Goal: Task Accomplishment & Management: Manage account settings

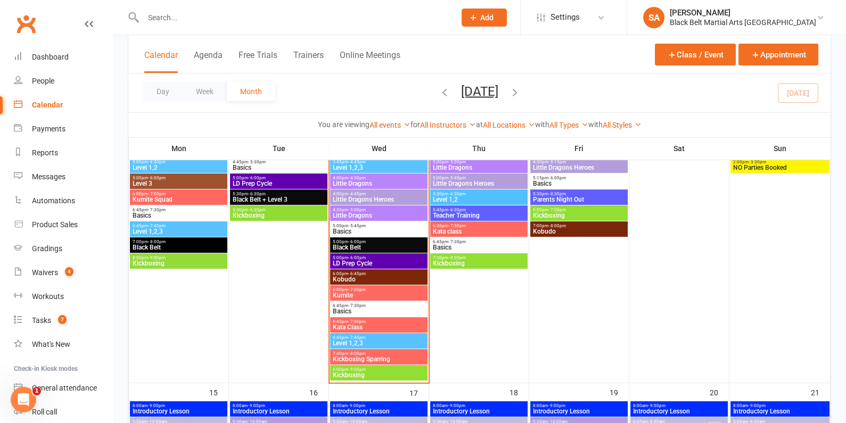
scroll to position [650, 0]
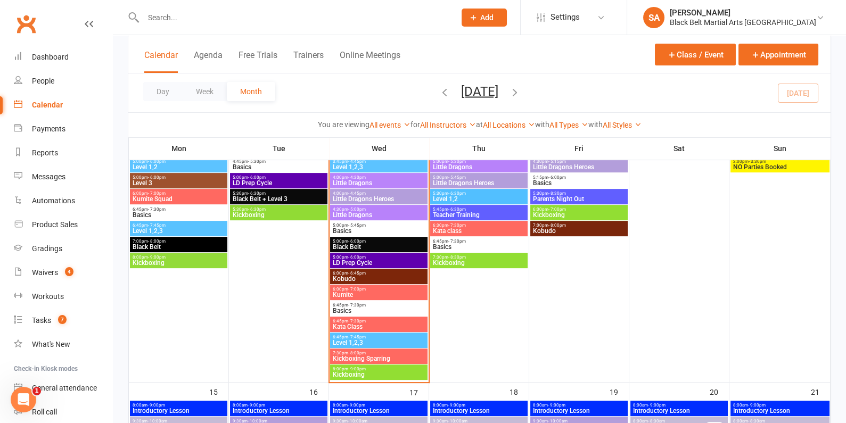
click at [358, 260] on span "LD Prep Cycle" at bounding box center [378, 263] width 93 height 6
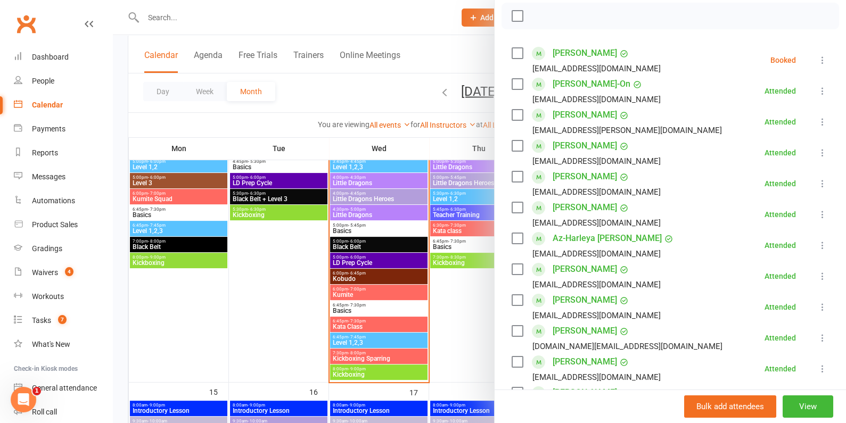
scroll to position [0, 0]
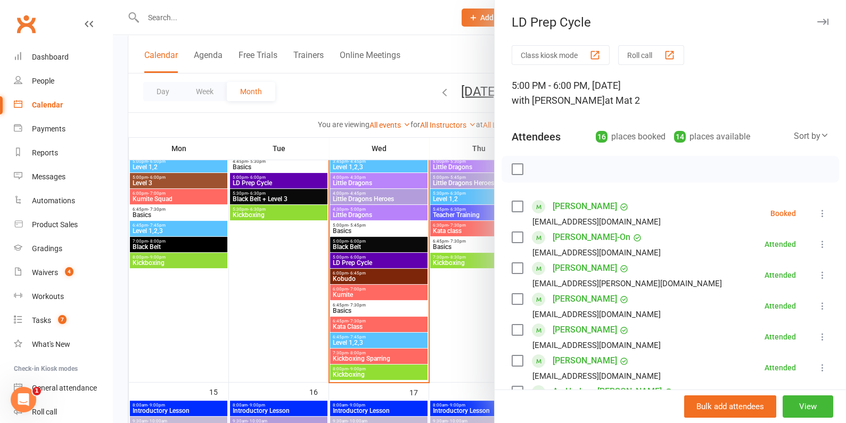
click at [450, 289] on div at bounding box center [479, 211] width 733 height 423
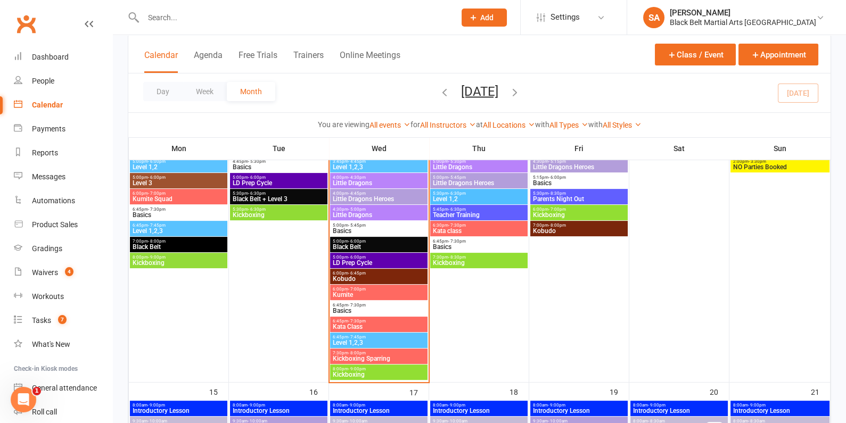
click at [268, 185] on span "LD Prep Cycle" at bounding box center [278, 183] width 93 height 6
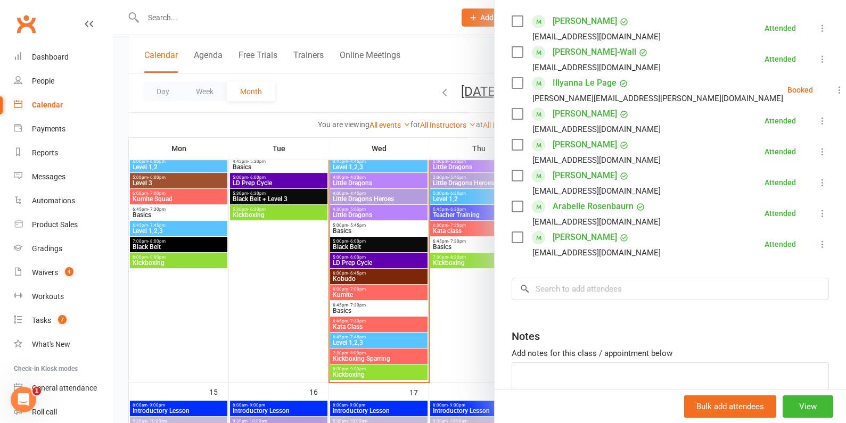
scroll to position [183, 0]
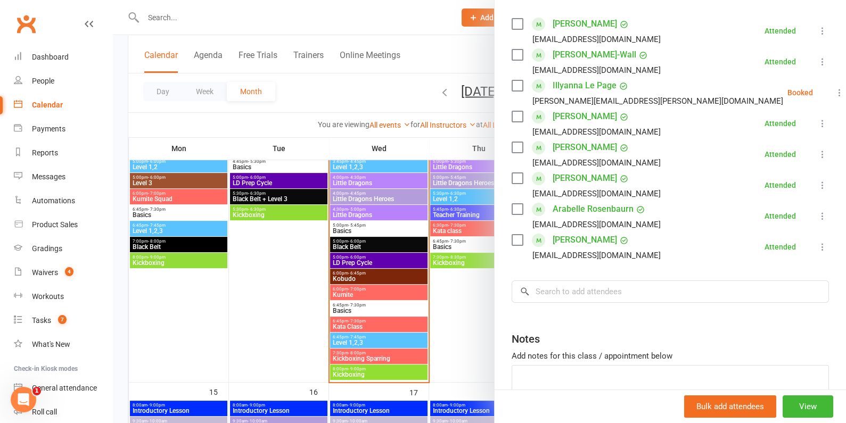
click at [365, 256] on div at bounding box center [479, 211] width 733 height 423
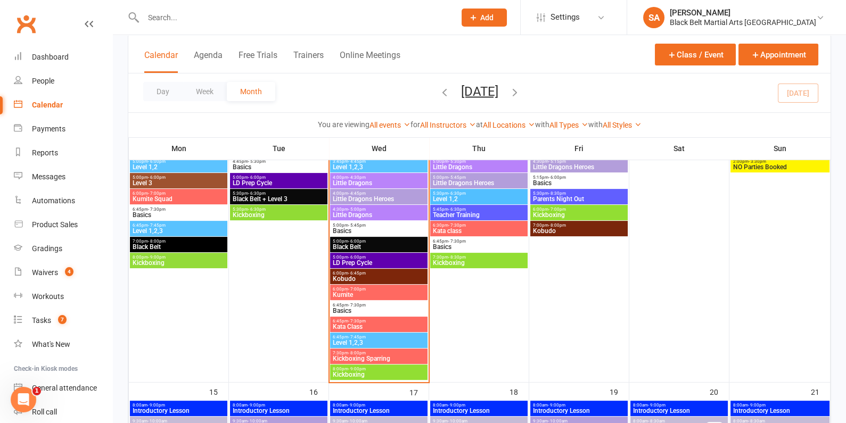
click at [365, 301] on div "6:45pm - 7:30pm Basics" at bounding box center [378, 308] width 97 height 15
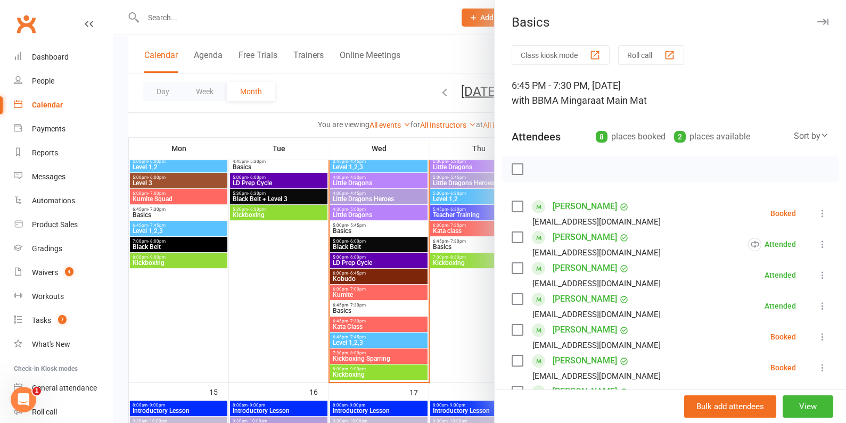
click at [328, 270] on div at bounding box center [479, 211] width 733 height 423
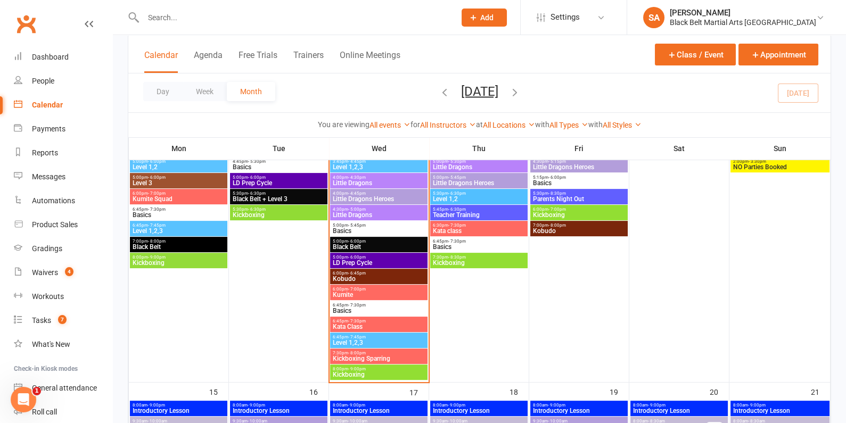
click at [360, 292] on span "Kumite" at bounding box center [378, 295] width 93 height 6
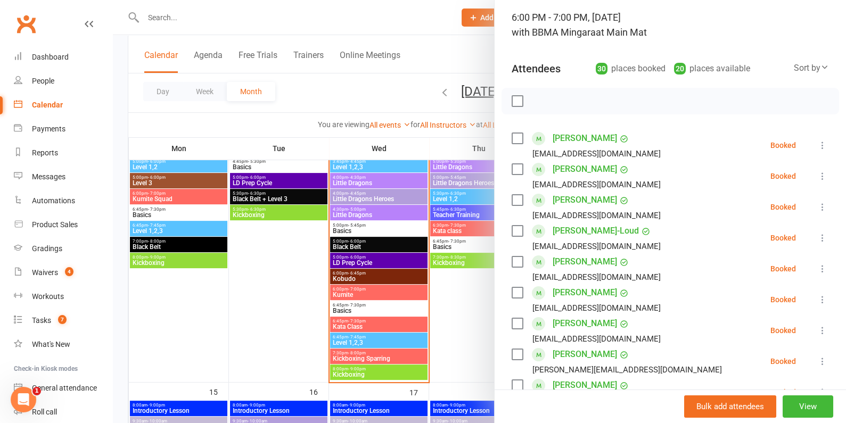
scroll to position [82, 0]
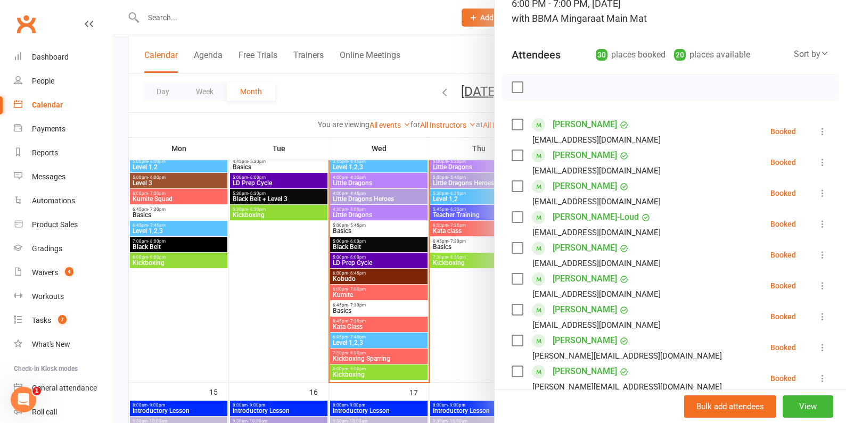
click at [516, 186] on label at bounding box center [517, 186] width 11 height 11
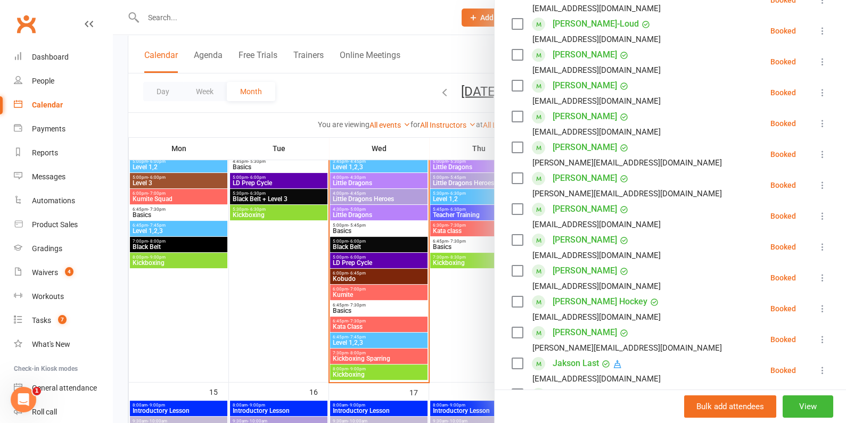
scroll to position [288, 0]
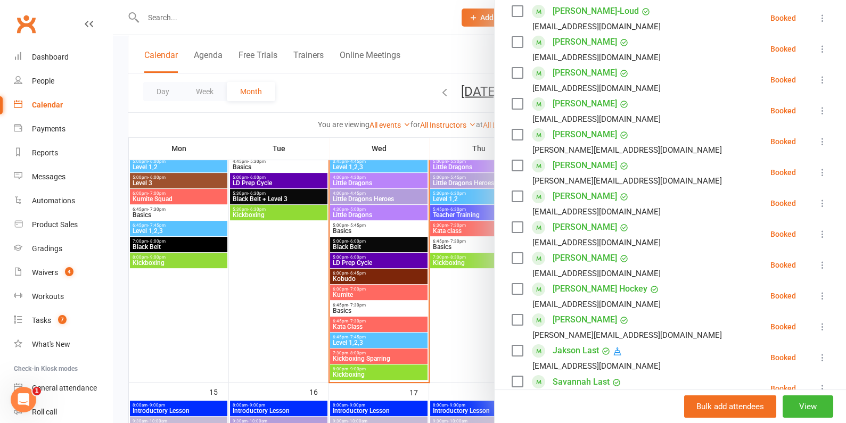
click at [513, 222] on label at bounding box center [517, 227] width 11 height 11
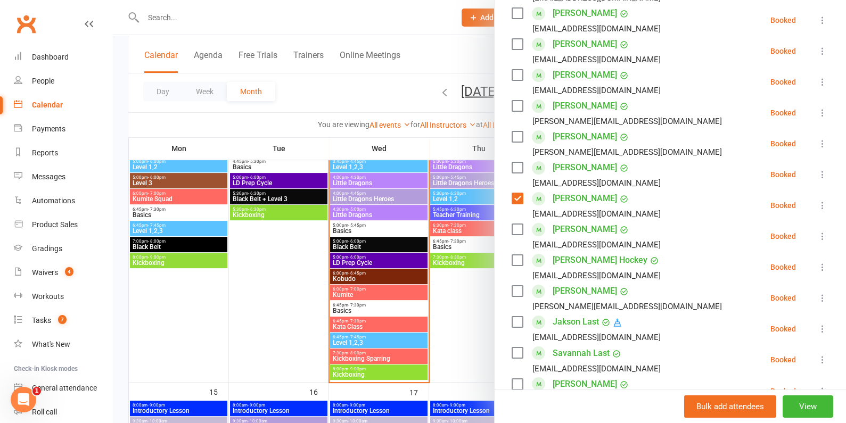
scroll to position [320, 0]
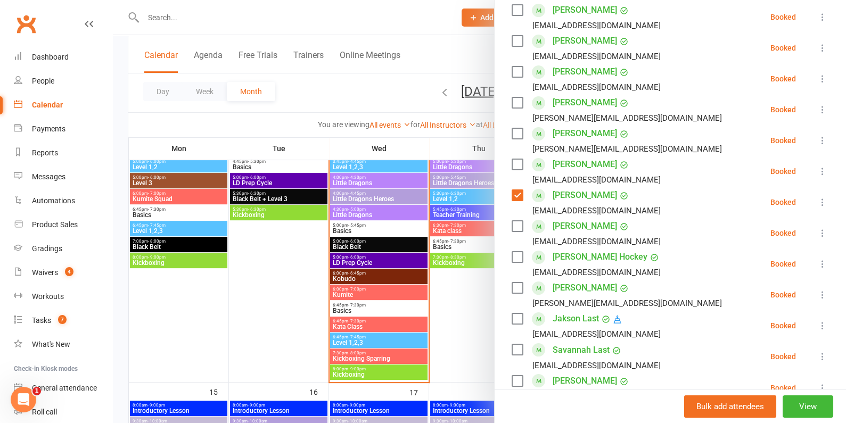
click at [519, 286] on label at bounding box center [517, 288] width 11 height 11
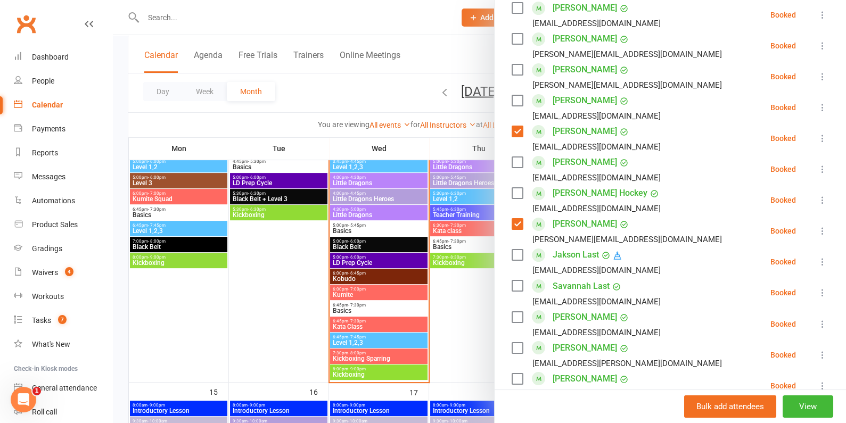
scroll to position [384, 0]
click at [519, 255] on label at bounding box center [517, 254] width 11 height 11
click at [515, 249] on label at bounding box center [517, 254] width 11 height 11
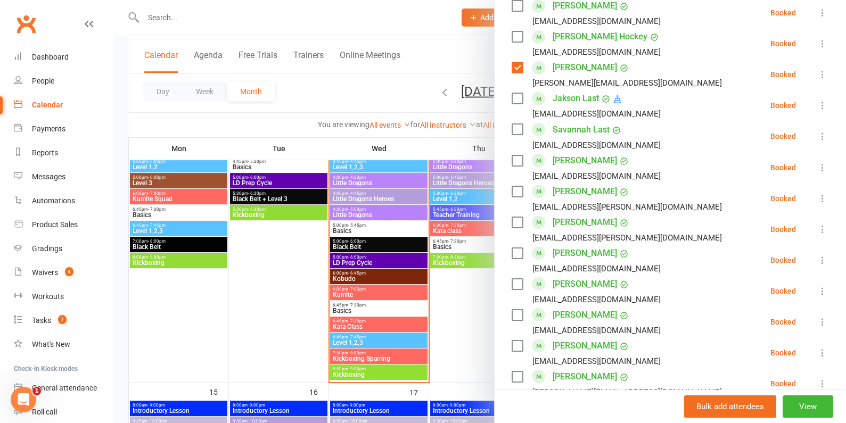
scroll to position [543, 0]
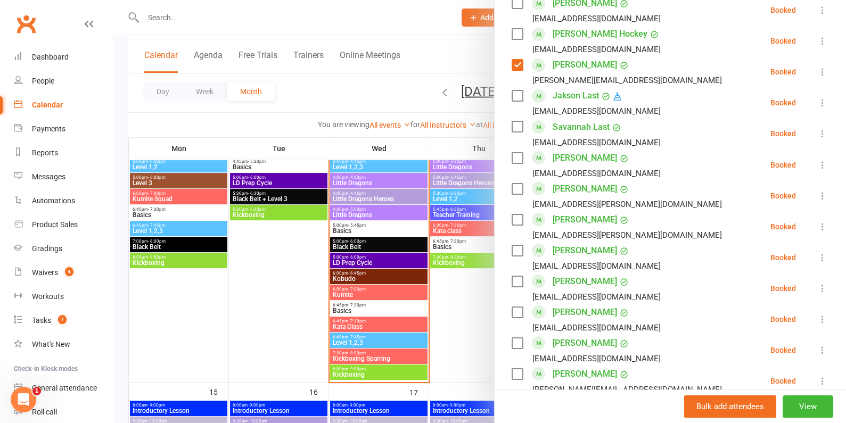
click at [519, 249] on label at bounding box center [517, 250] width 11 height 11
click at [515, 276] on label at bounding box center [517, 281] width 11 height 11
click at [516, 315] on label at bounding box center [517, 312] width 11 height 11
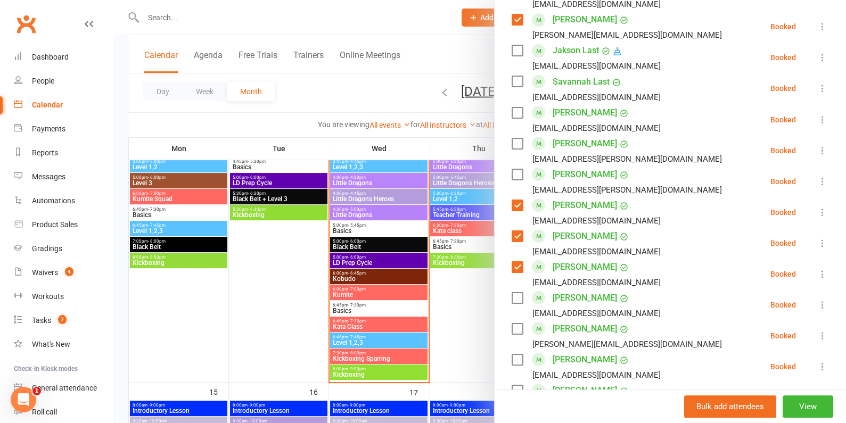
click at [518, 330] on label at bounding box center [517, 329] width 11 height 11
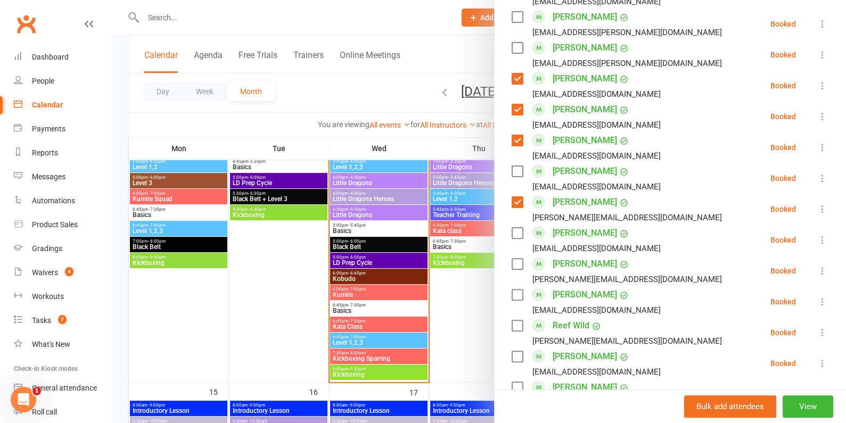
scroll to position [714, 0]
click at [514, 264] on label at bounding box center [517, 264] width 11 height 11
click at [516, 296] on label at bounding box center [517, 295] width 11 height 11
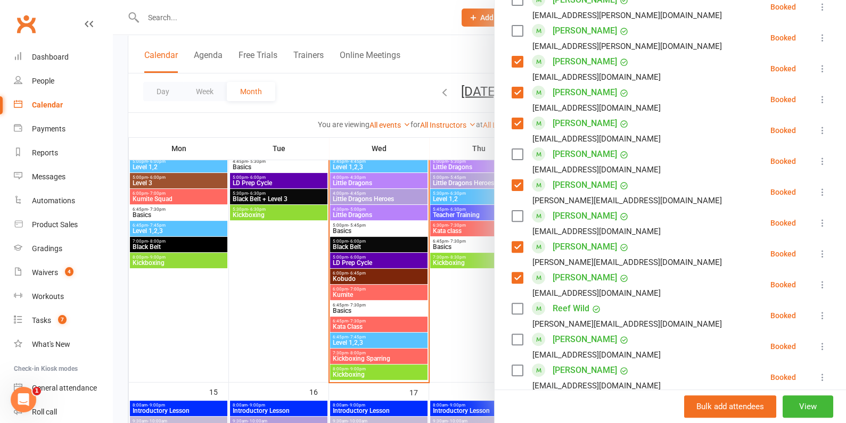
scroll to position [733, 0]
click at [519, 303] on label at bounding box center [517, 307] width 11 height 11
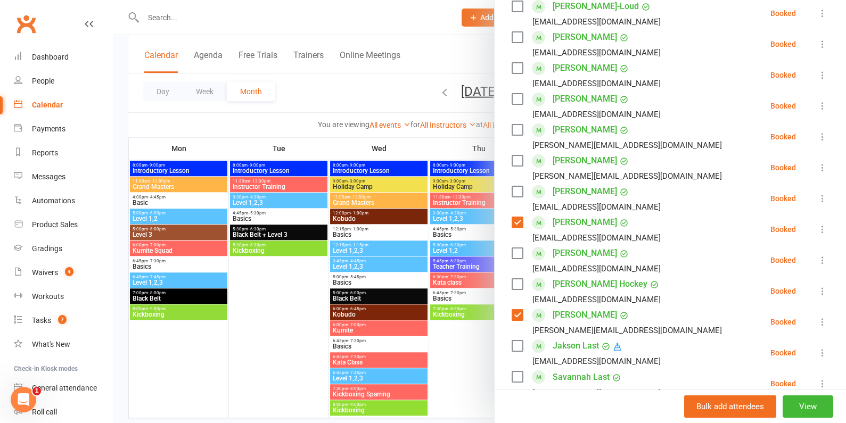
scroll to position [0, 0]
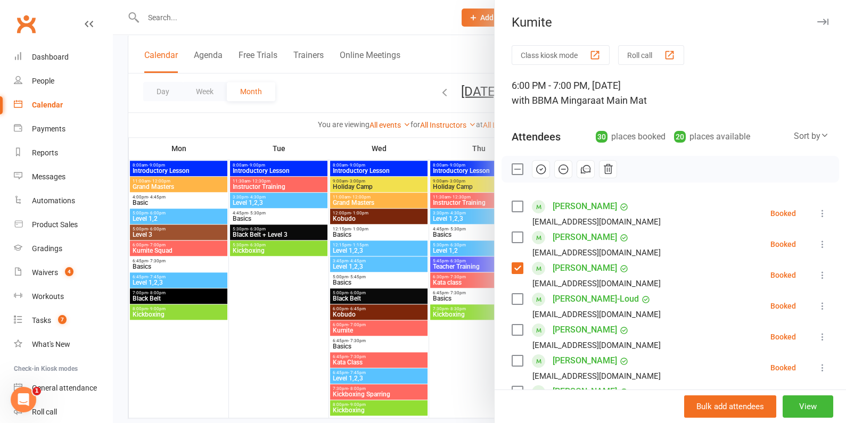
click at [542, 163] on icon "button" at bounding box center [541, 169] width 12 height 12
click at [348, 247] on div at bounding box center [479, 211] width 733 height 423
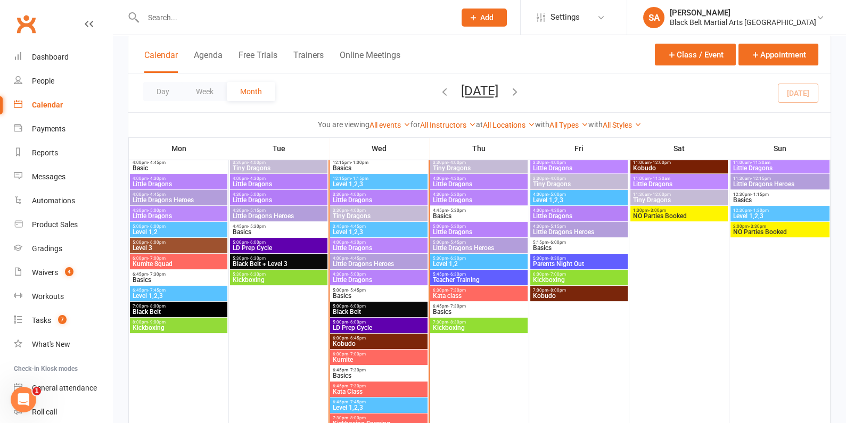
scroll to position [586, 0]
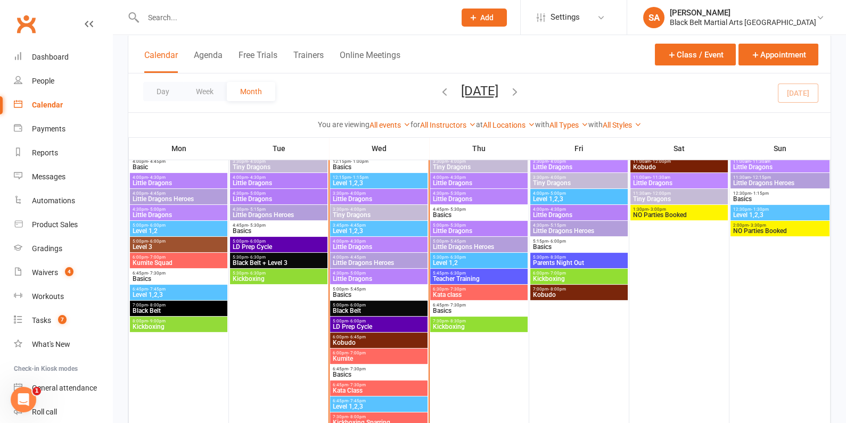
click at [349, 358] on span "Kumite" at bounding box center [378, 359] width 93 height 6
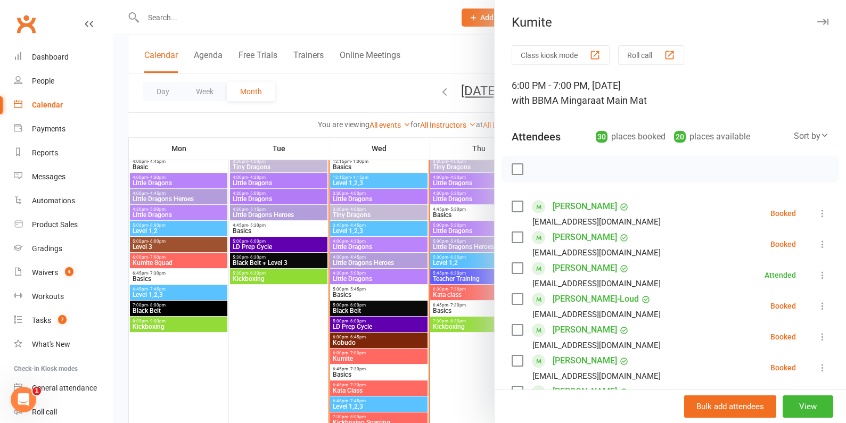
click at [349, 358] on div at bounding box center [479, 211] width 733 height 423
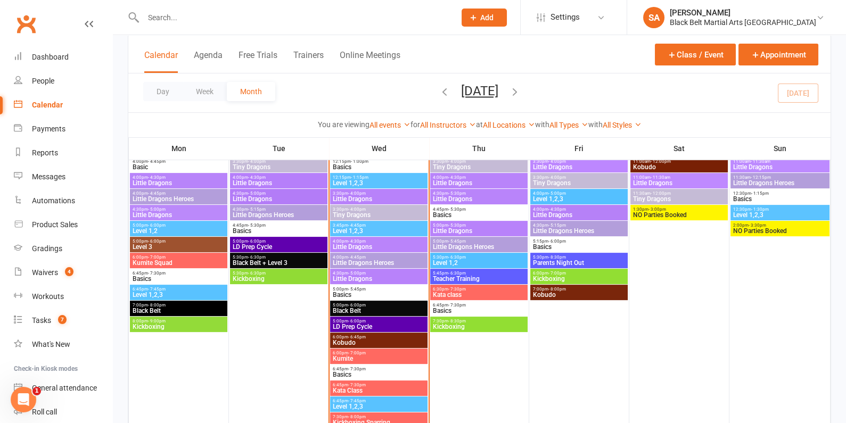
click at [358, 292] on span "Basics" at bounding box center [378, 295] width 93 height 6
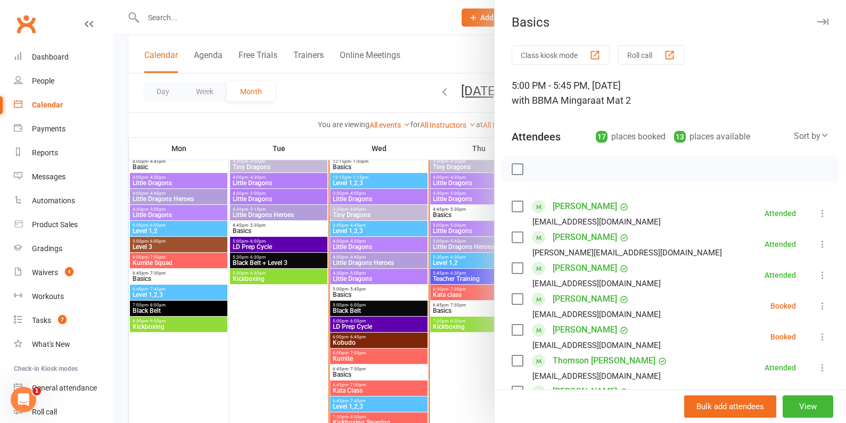
click at [358, 292] on div at bounding box center [479, 211] width 733 height 423
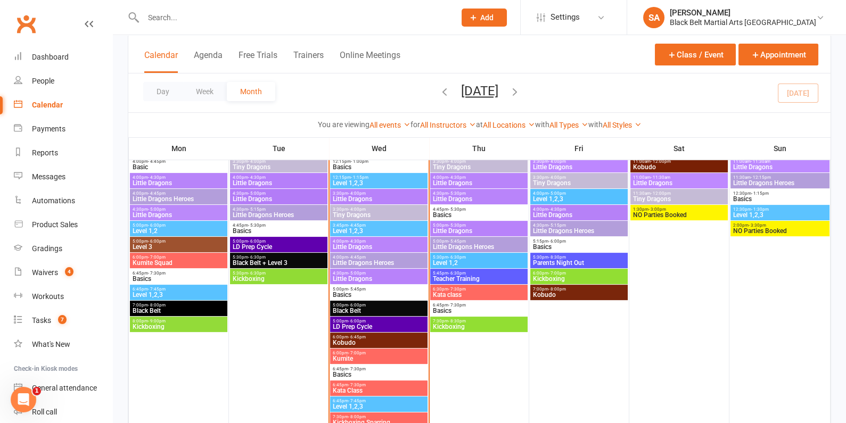
click at [359, 311] on span "Black Belt" at bounding box center [378, 311] width 93 height 6
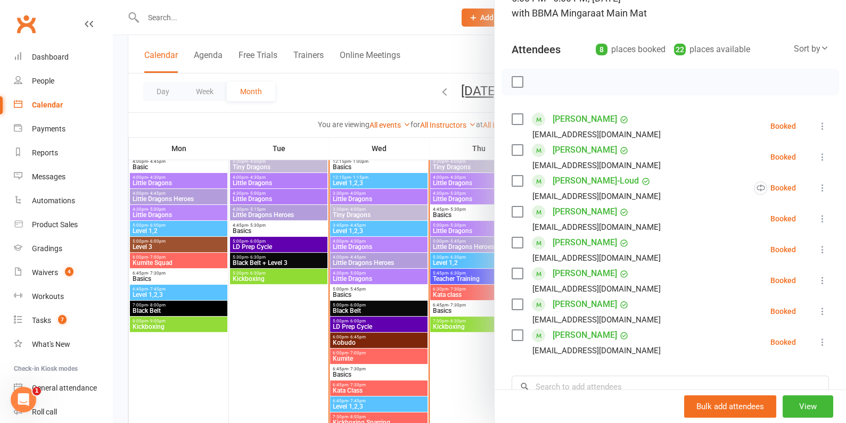
scroll to position [89, 0]
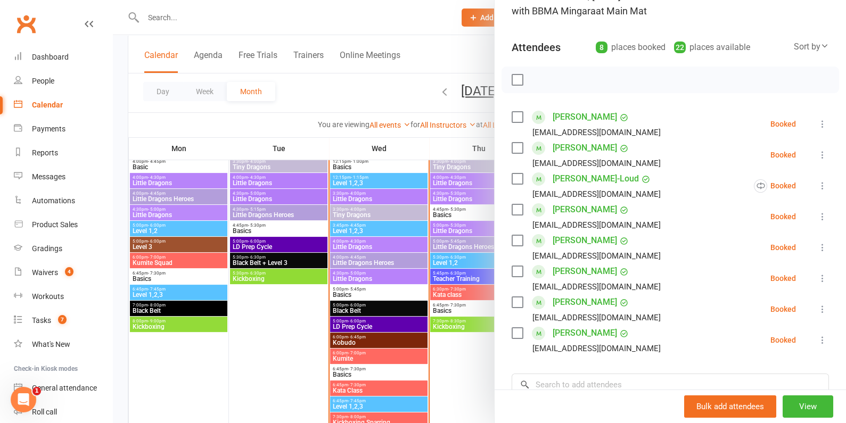
click at [515, 205] on label at bounding box center [517, 209] width 11 height 11
click at [515, 303] on label at bounding box center [517, 302] width 11 height 11
click at [517, 328] on label at bounding box center [517, 333] width 11 height 11
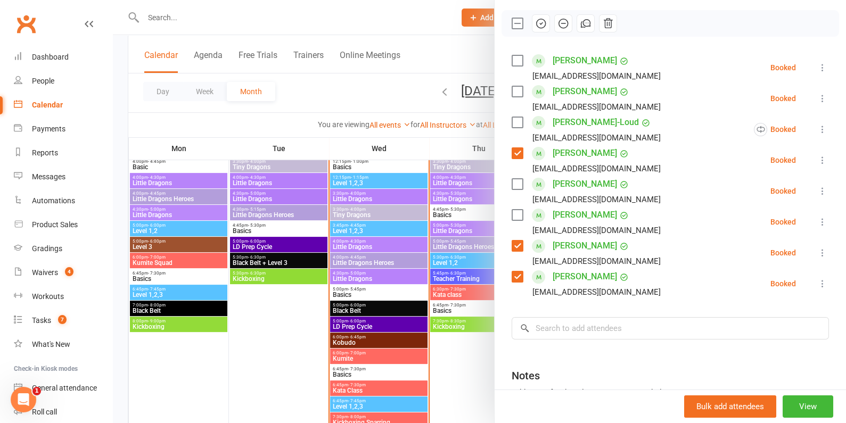
scroll to position [147, 0]
click at [558, 323] on input "search" at bounding box center [670, 327] width 317 height 22
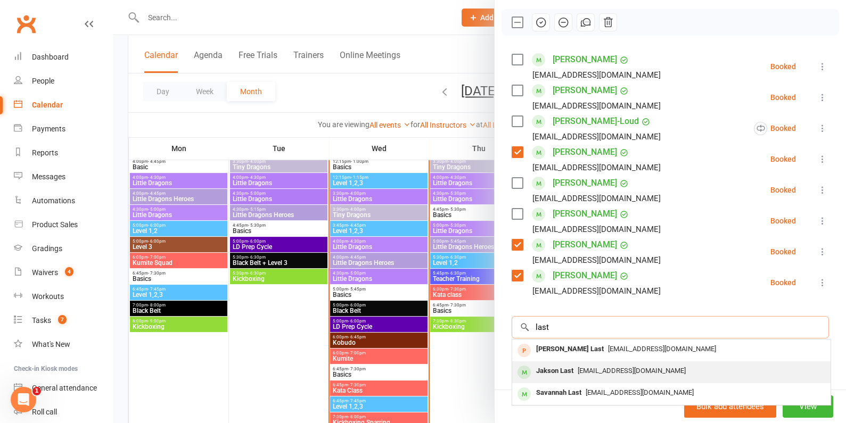
type input "last"
click at [550, 364] on div "Jakson Last" at bounding box center [555, 371] width 46 height 15
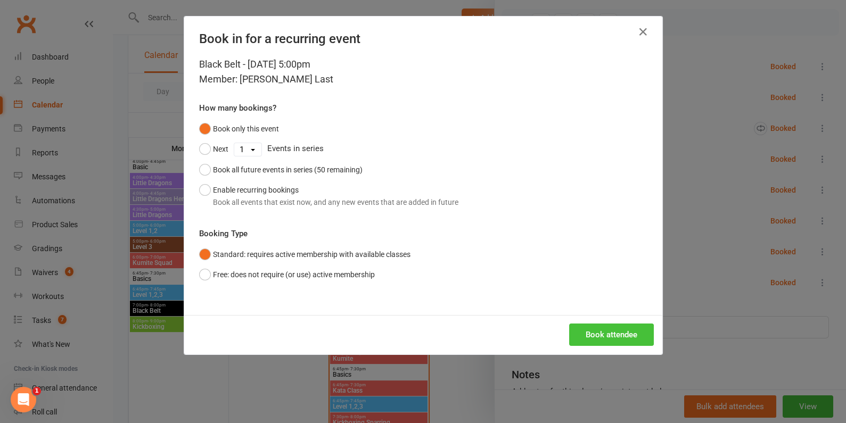
click at [651, 338] on button "Book attendee" at bounding box center [611, 335] width 85 height 22
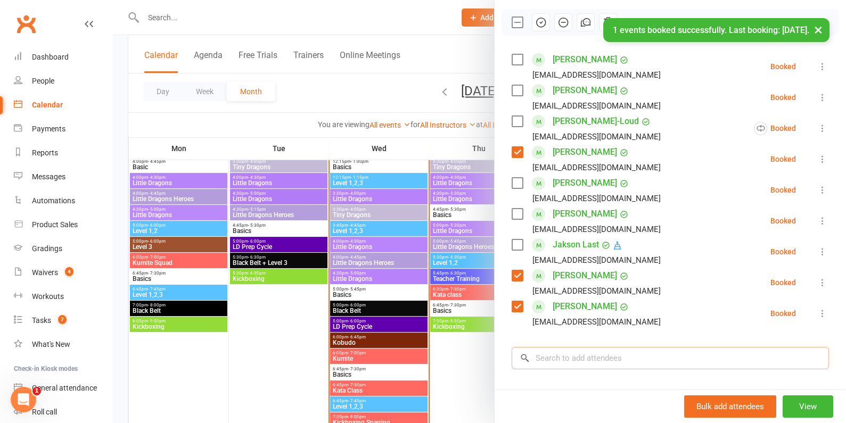
click at [589, 364] on input "search" at bounding box center [670, 358] width 317 height 22
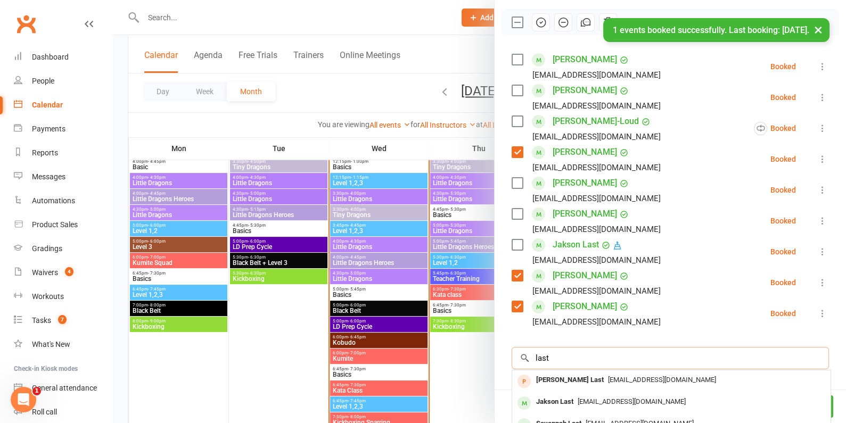
scroll to position [251, 0]
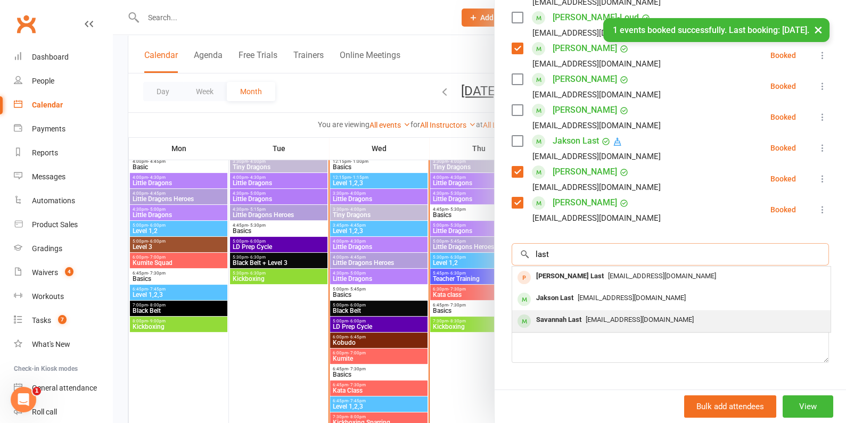
type input "last"
click at [569, 315] on div "Savannah Last" at bounding box center [559, 319] width 54 height 15
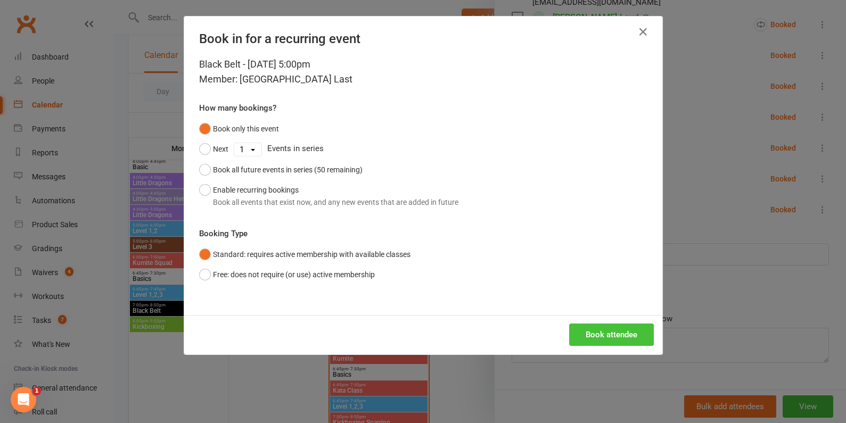
click at [584, 333] on button "Book attendee" at bounding box center [611, 335] width 85 height 22
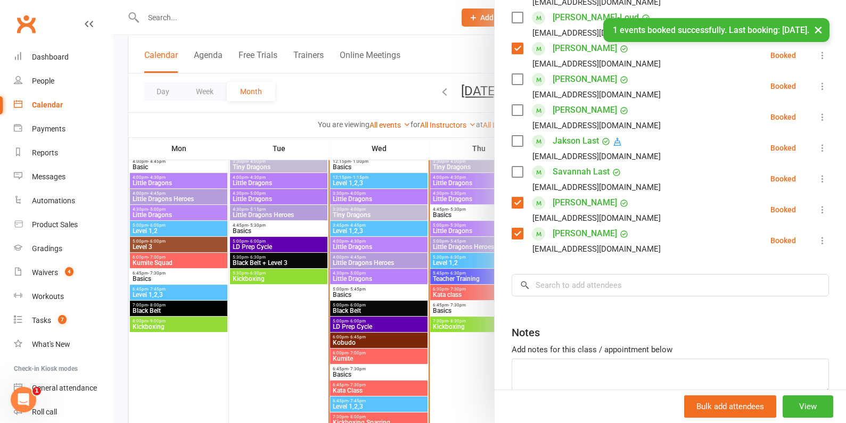
click at [512, 175] on label at bounding box center [517, 172] width 11 height 11
click at [514, 139] on label at bounding box center [517, 141] width 11 height 11
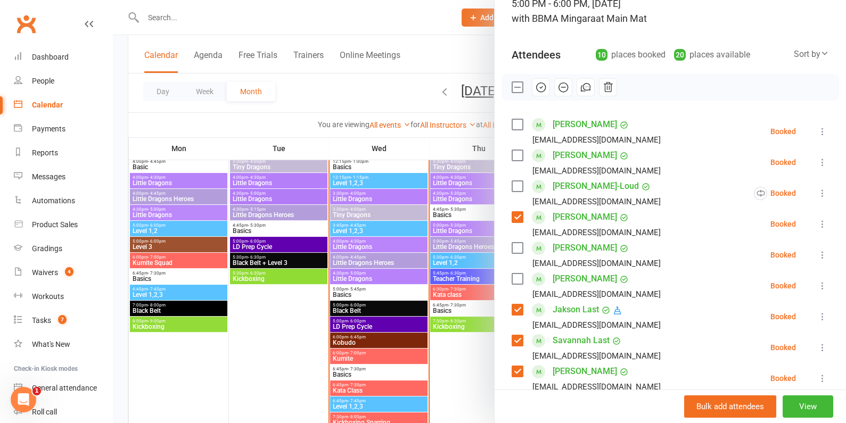
scroll to position [81, 0]
click at [539, 92] on icon "button" at bounding box center [541, 88] width 9 height 9
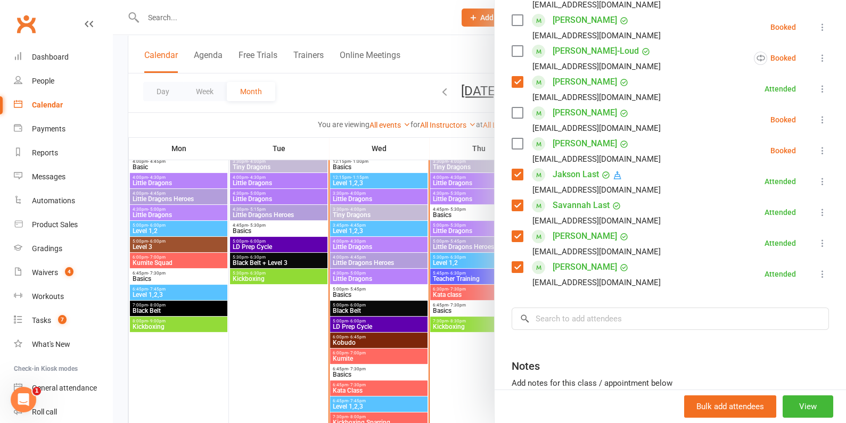
scroll to position [295, 0]
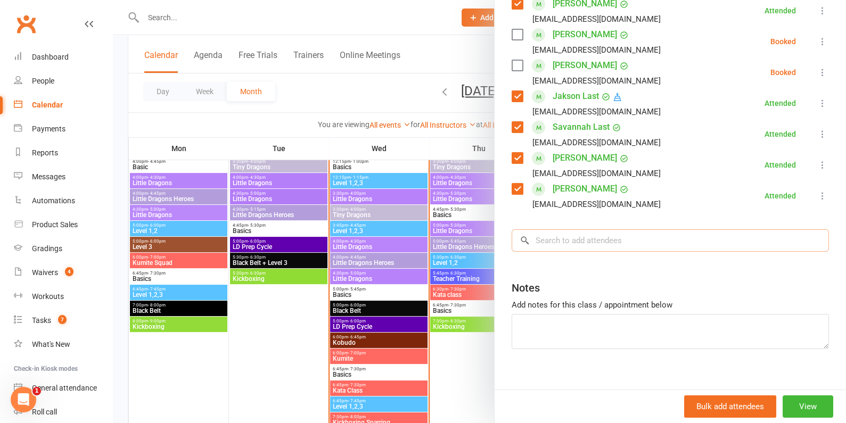
click at [565, 242] on input "search" at bounding box center [670, 240] width 317 height 22
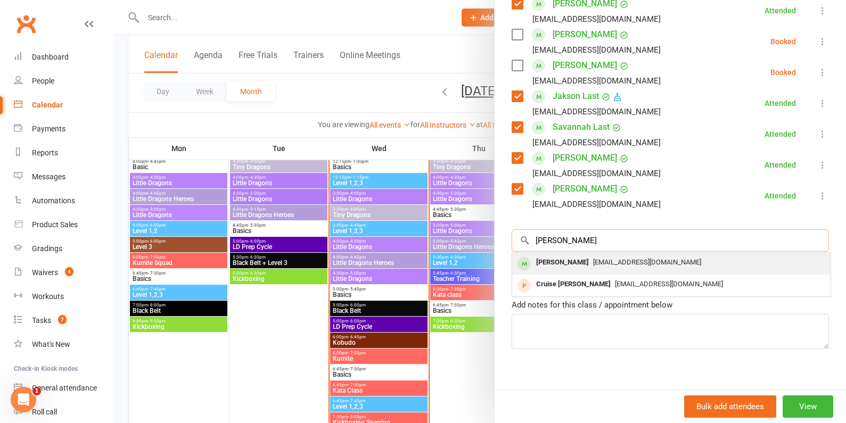
type input "crump"
click at [563, 261] on div "Brodie Crump" at bounding box center [562, 262] width 61 height 15
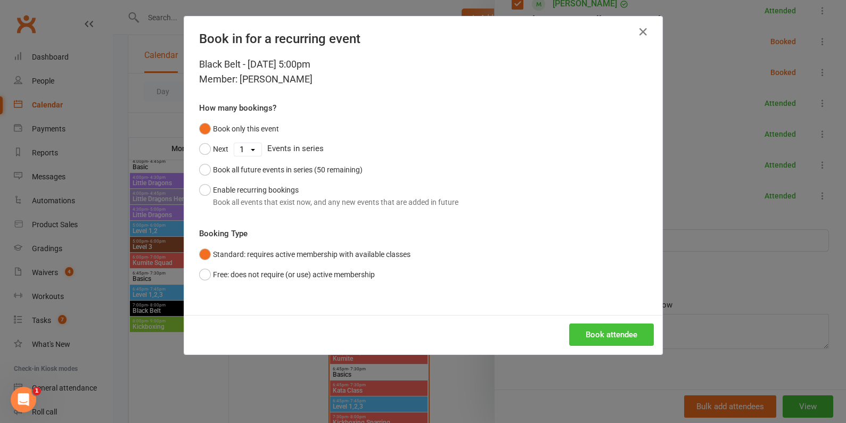
click at [604, 336] on button "Book attendee" at bounding box center [611, 335] width 85 height 22
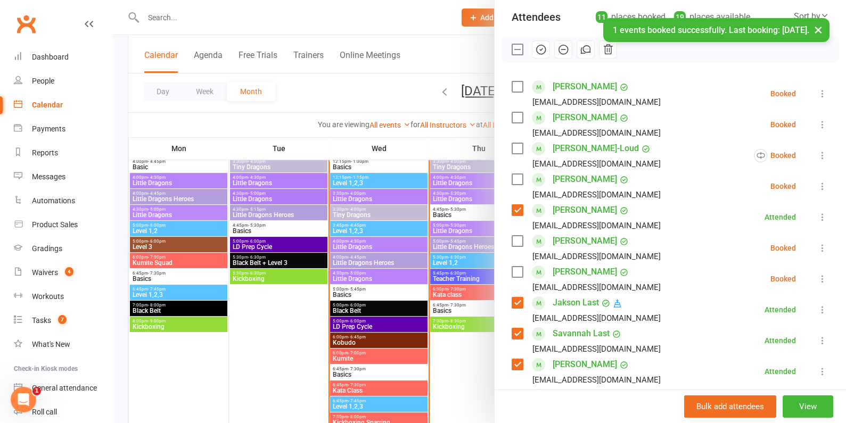
scroll to position [122, 0]
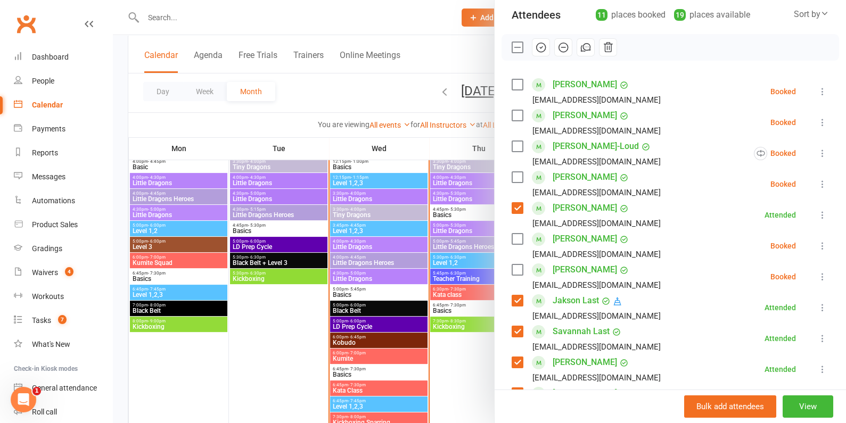
click at [515, 177] on label at bounding box center [517, 177] width 11 height 11
click at [541, 45] on icon "button" at bounding box center [541, 48] width 12 height 12
click at [421, 246] on div at bounding box center [479, 211] width 733 height 423
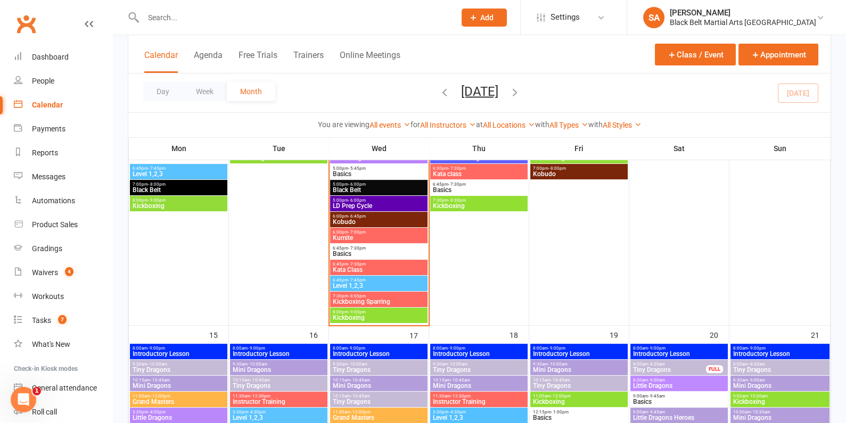
scroll to position [731, 0]
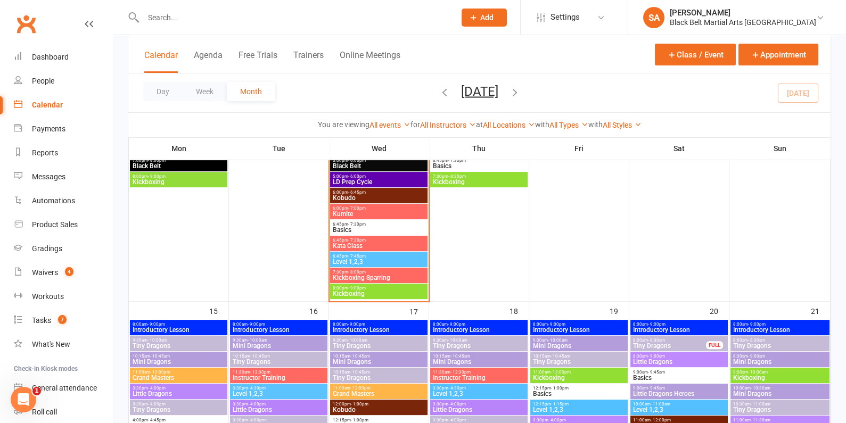
click at [377, 275] on span "Kickboxing Sparring" at bounding box center [378, 278] width 93 height 6
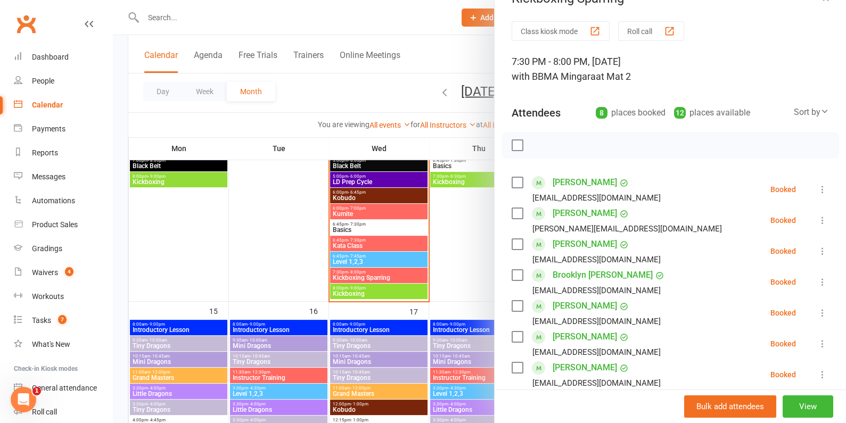
scroll to position [27, 0]
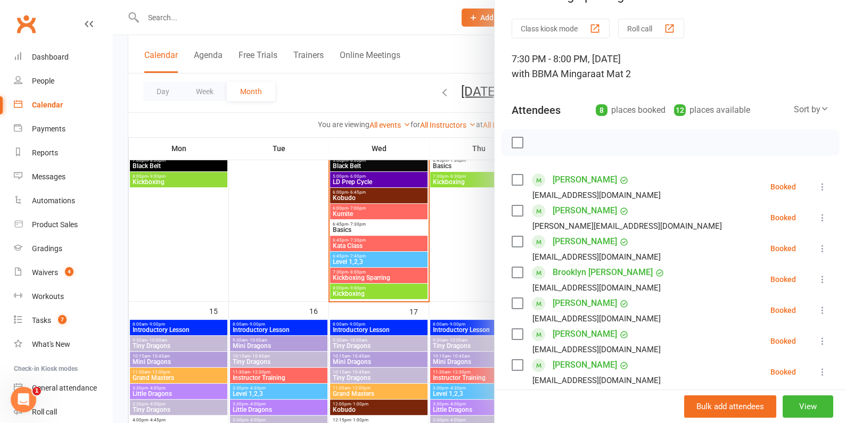
click at [520, 178] on label at bounding box center [517, 180] width 11 height 11
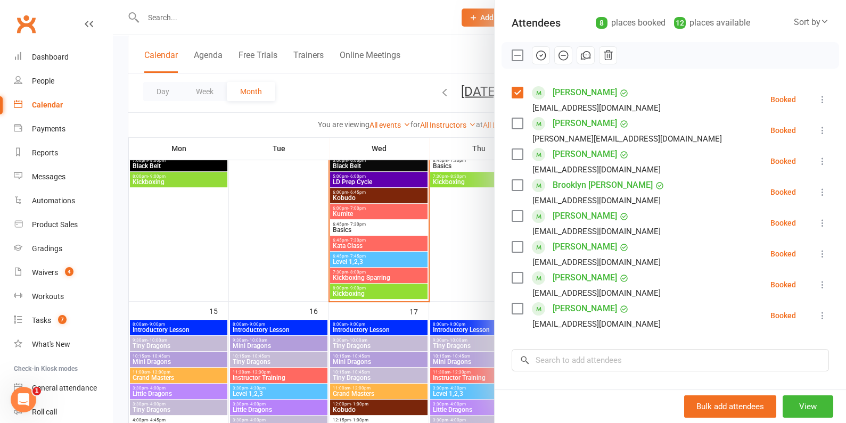
scroll to position [115, 0]
click at [513, 246] on label at bounding box center [517, 246] width 11 height 11
click at [517, 281] on label at bounding box center [517, 277] width 11 height 11
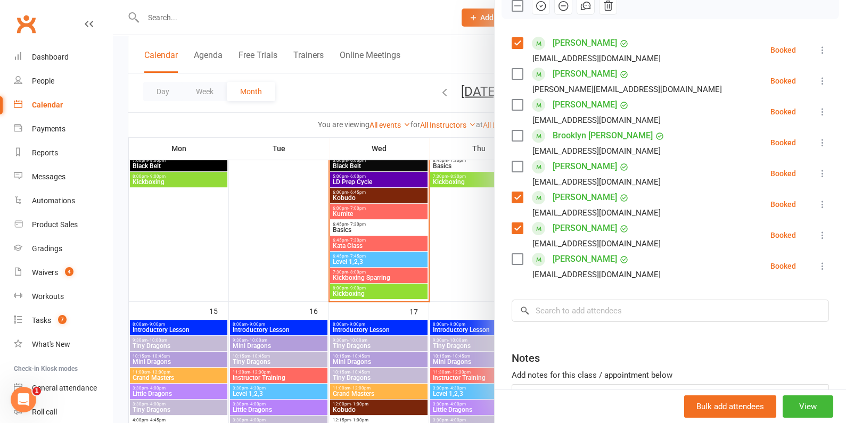
scroll to position [172, 0]
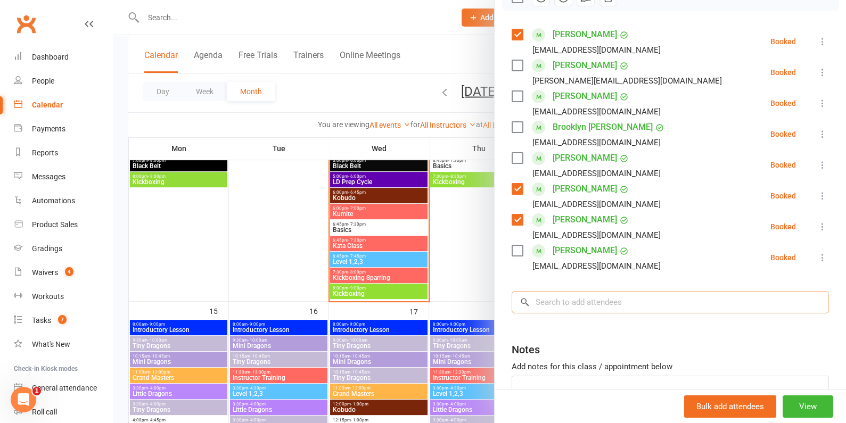
click at [555, 297] on input "search" at bounding box center [670, 302] width 317 height 22
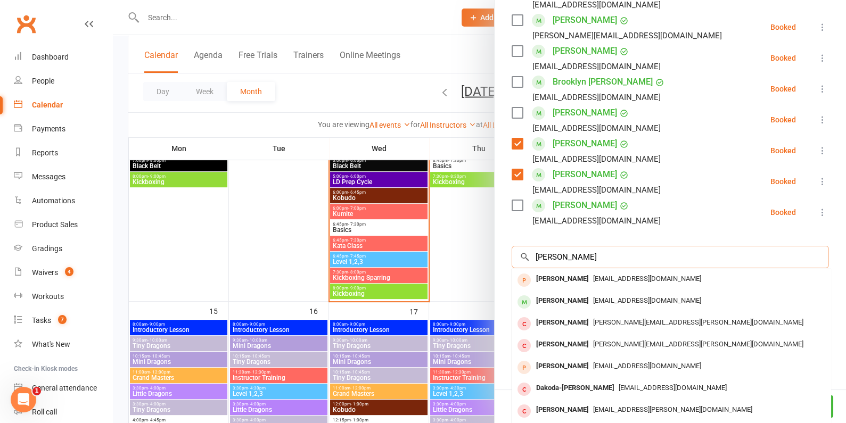
scroll to position [218, 0]
type input "jane"
click at [562, 297] on div "Jane Andrews" at bounding box center [562, 299] width 61 height 15
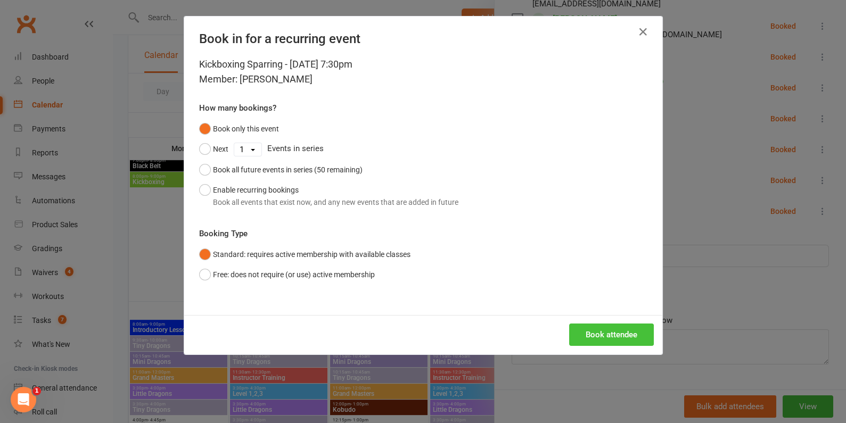
click at [607, 331] on button "Book attendee" at bounding box center [611, 335] width 85 height 22
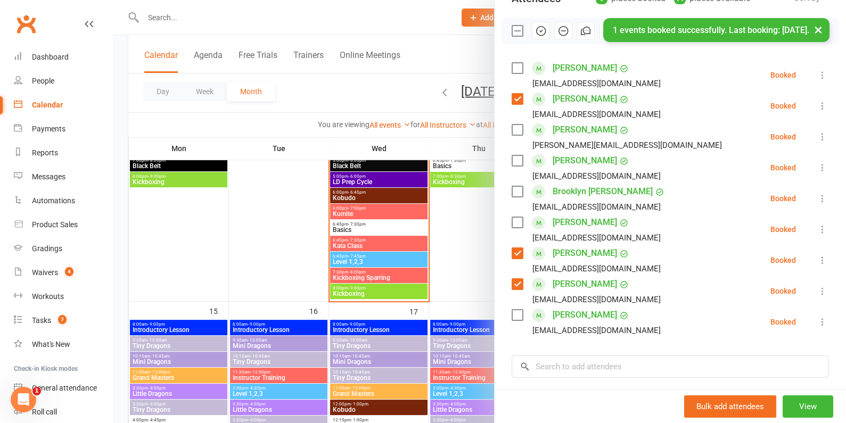
scroll to position [137, 0]
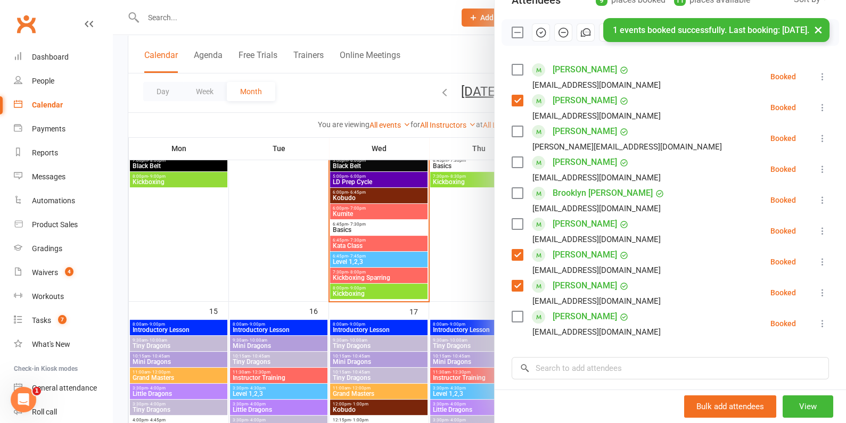
click at [518, 64] on label at bounding box center [517, 69] width 11 height 11
click at [542, 18] on div "× 1 events booked successfully. Last booking: Sep 10, 2025." at bounding box center [416, 18] width 832 height 0
click at [540, 18] on div "× 1 events booked successfully. Last booking: Sep 10, 2025." at bounding box center [416, 18] width 832 height 0
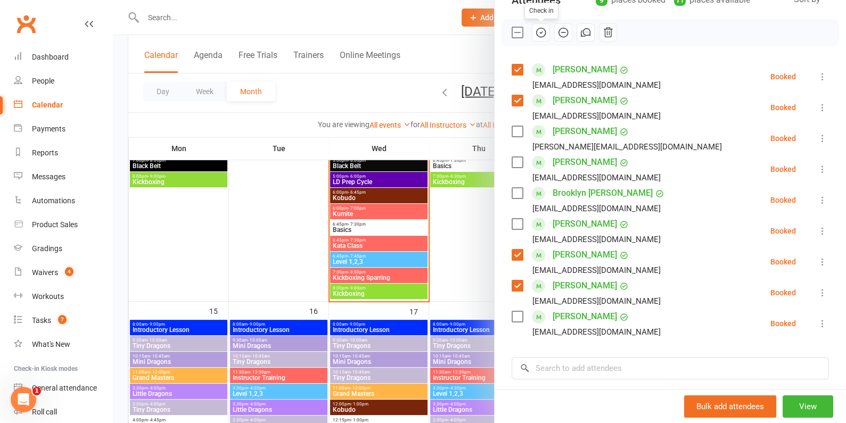
click at [541, 32] on icon "button" at bounding box center [542, 32] width 2 height 2
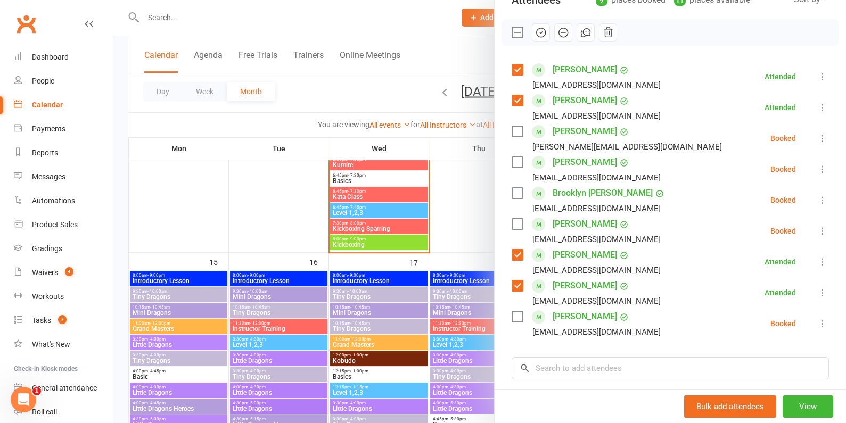
click at [350, 322] on div at bounding box center [479, 211] width 733 height 423
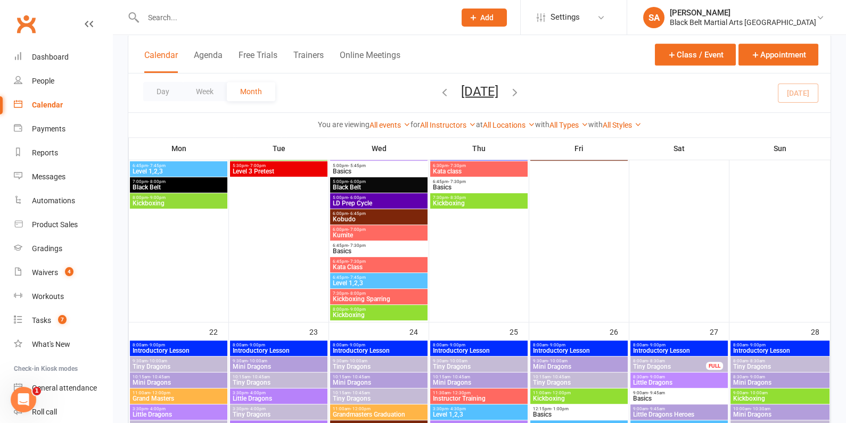
scroll to position [1114, 0]
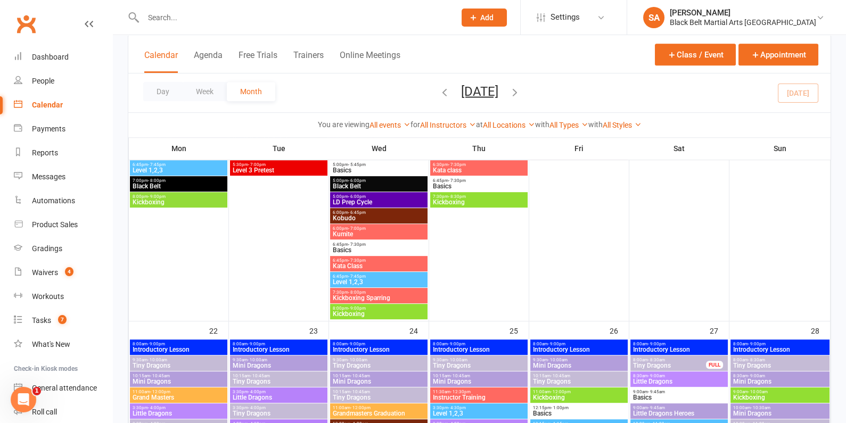
click at [352, 314] on span "Kickboxing" at bounding box center [378, 314] width 93 height 6
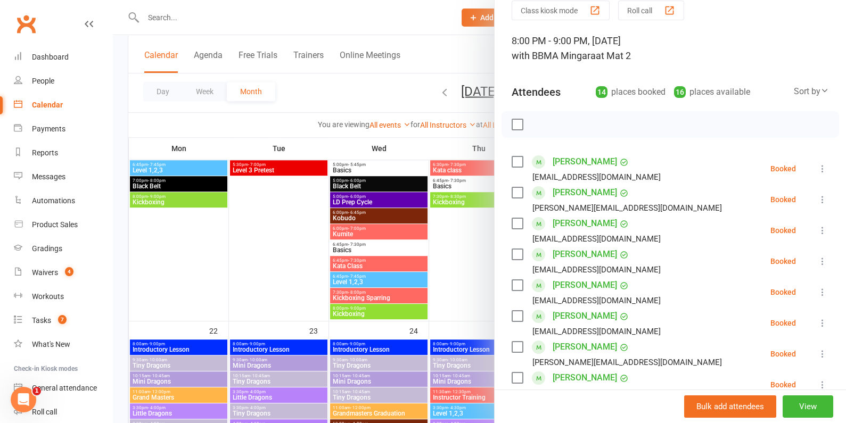
scroll to position [44, 0]
click at [514, 158] on label at bounding box center [517, 162] width 11 height 11
click at [517, 260] on div "Lauren Hirst logs24@hotmail.com" at bounding box center [588, 261] width 153 height 31
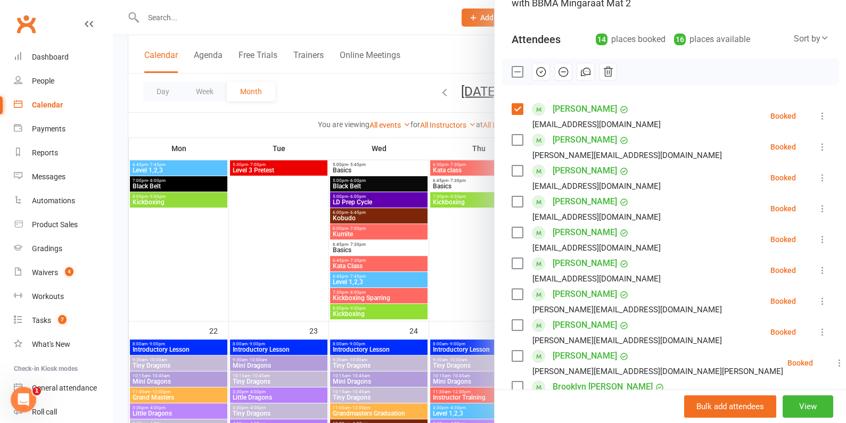
click at [513, 236] on label at bounding box center [517, 232] width 11 height 11
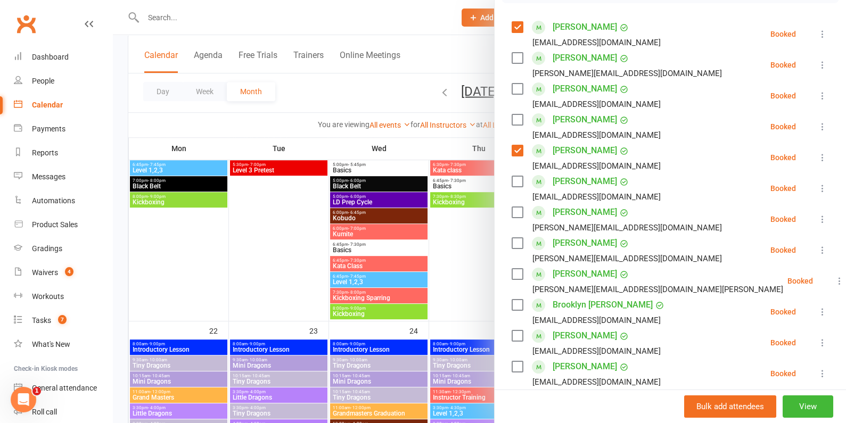
scroll to position [186, 0]
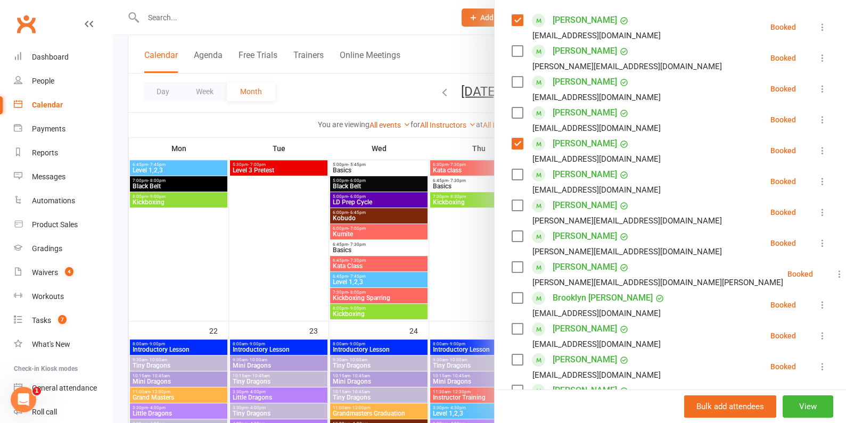
click at [512, 268] on label at bounding box center [517, 267] width 11 height 11
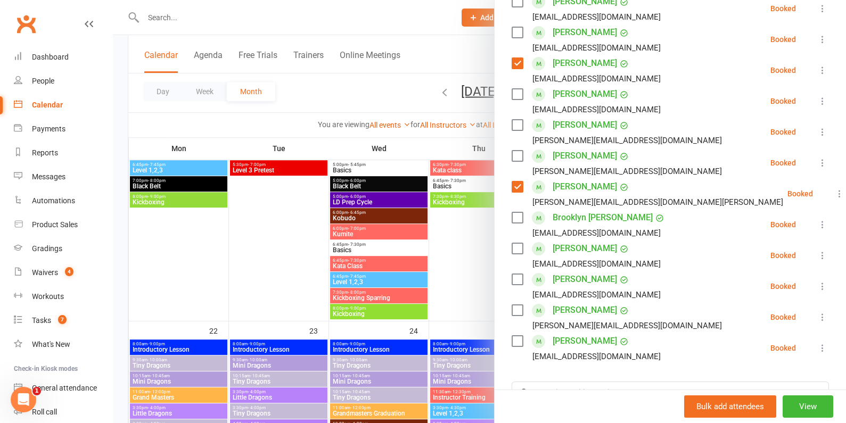
scroll to position [268, 0]
click at [513, 275] on label at bounding box center [517, 278] width 11 height 11
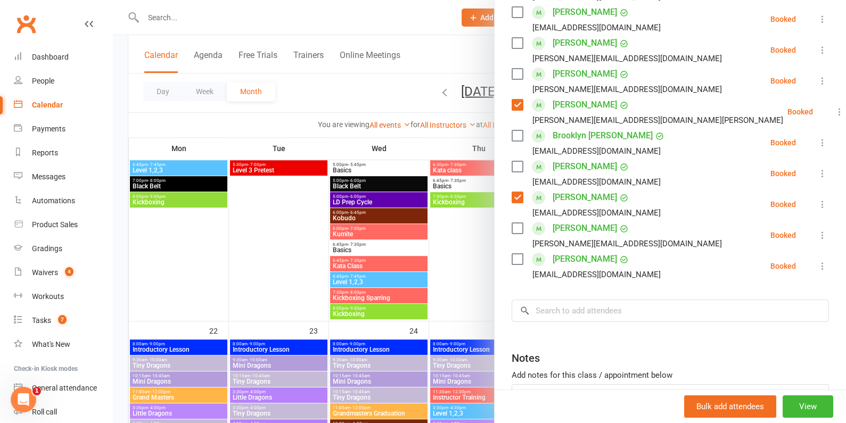
scroll to position [352, 0]
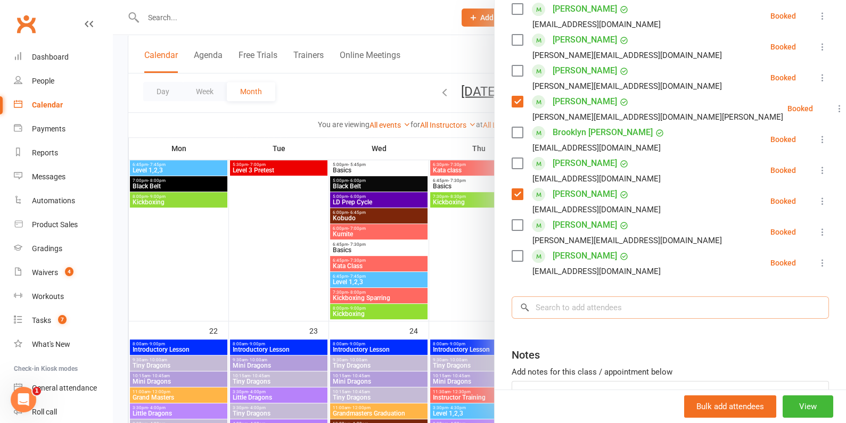
click at [593, 304] on input "search" at bounding box center [670, 308] width 317 height 22
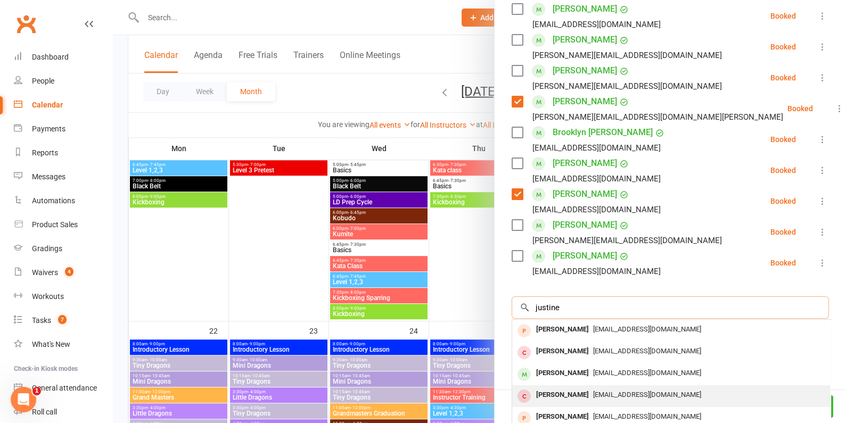
type input "justine"
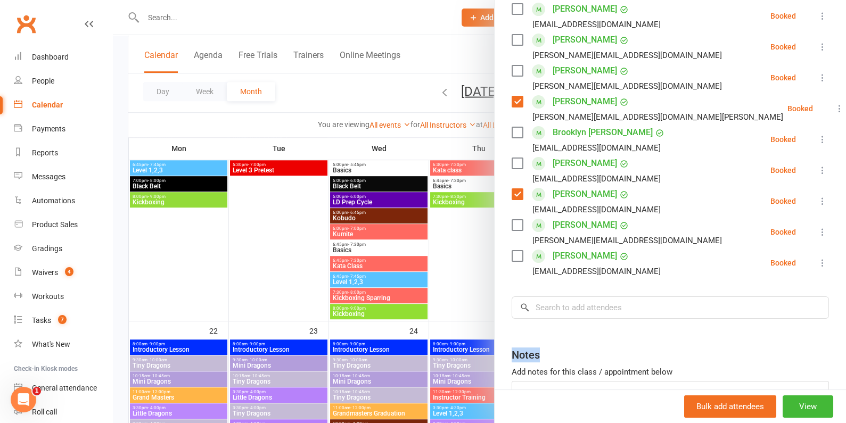
click at [589, 383] on div "Class kiosk mode Roll call 8:00 PM - 9:00 PM, Wednesday, September, 17, 2025 wi…" at bounding box center [670, 81] width 351 height 776
click at [603, 323] on div "Class kiosk mode Roll call 8:00 PM - 9:00 PM, Wednesday, September, 17, 2025 wi…" at bounding box center [670, 81] width 351 height 776
click at [608, 313] on input "search" at bounding box center [670, 308] width 317 height 22
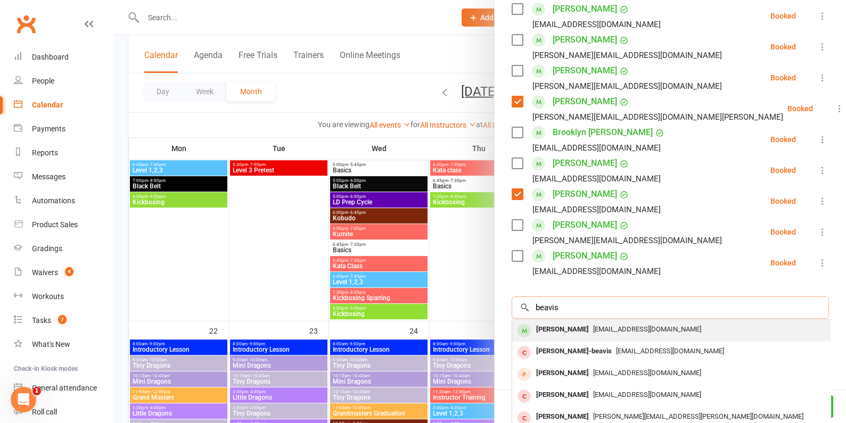
type input "beavis"
click at [607, 332] on span "missjustineb@hotmail.com" at bounding box center [647, 329] width 108 height 8
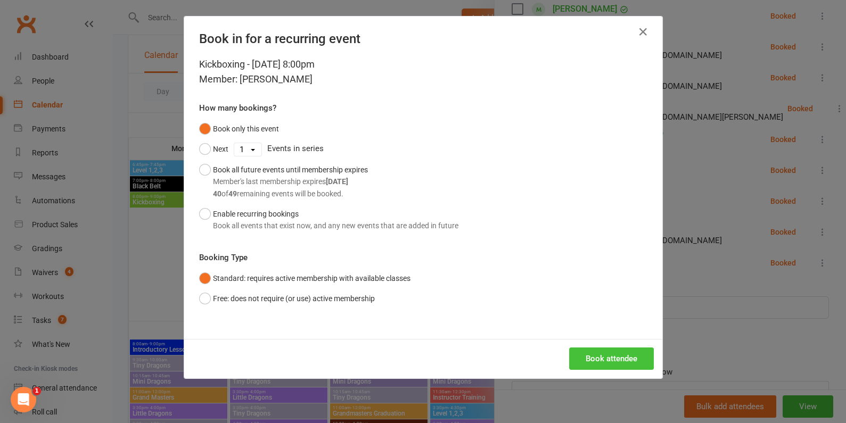
click at [611, 363] on button "Book attendee" at bounding box center [611, 359] width 85 height 22
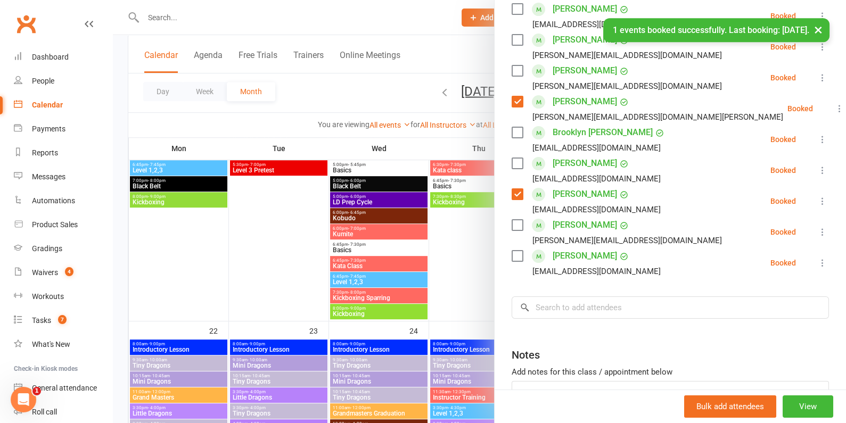
scroll to position [382, 0]
click at [608, 306] on input "search" at bounding box center [670, 308] width 317 height 22
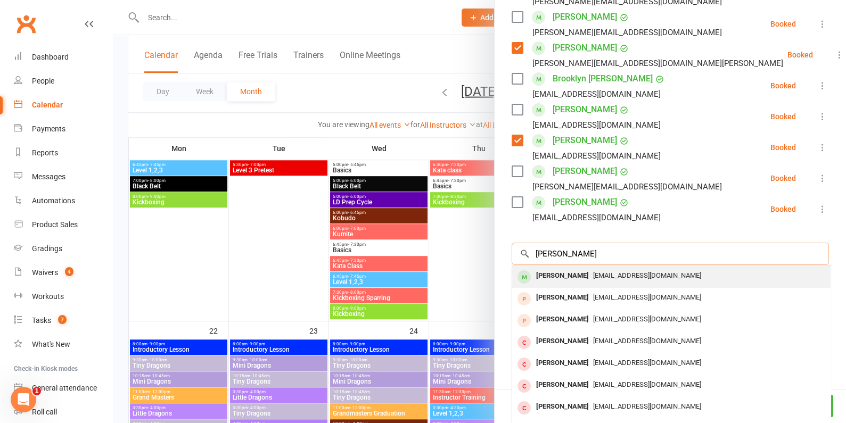
scroll to position [438, 0]
type input "tanya smith"
click at [608, 273] on span "dantan99@bigpond.net.au" at bounding box center [647, 274] width 108 height 8
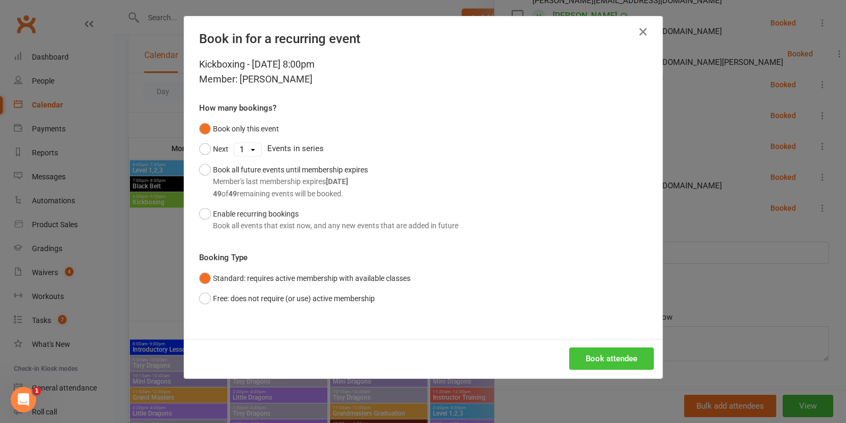
click at [606, 356] on button "Book attendee" at bounding box center [611, 359] width 85 height 22
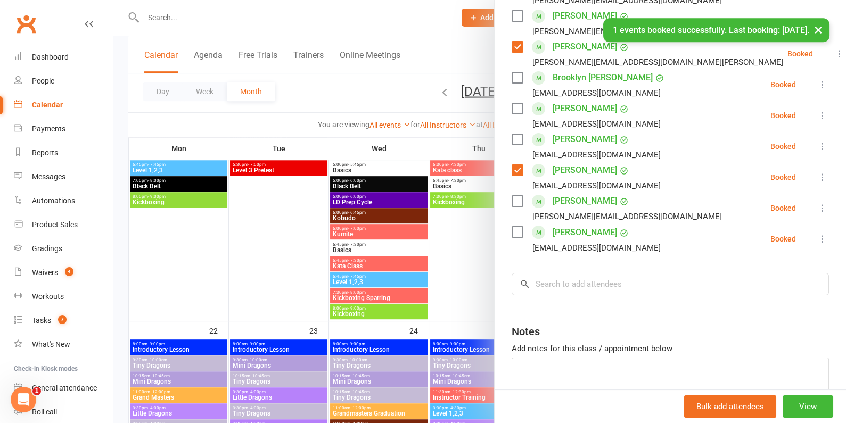
click at [629, 270] on div "Class kiosk mode Roll call 8:00 PM - 9:00 PM, Wednesday, September, 17, 2025 wi…" at bounding box center [670, 27] width 351 height 838
click at [628, 277] on input "search" at bounding box center [670, 284] width 317 height 22
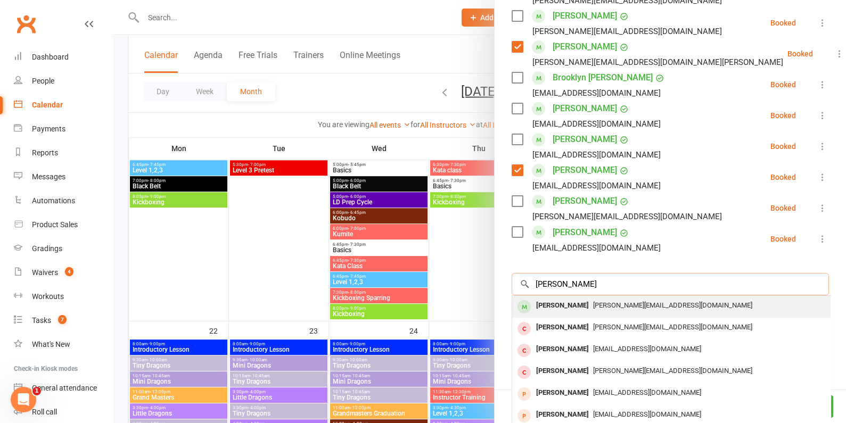
type input "carl bunce"
click at [624, 297] on div "Carl Bunce carl_bunce@hotmail.com" at bounding box center [671, 307] width 318 height 22
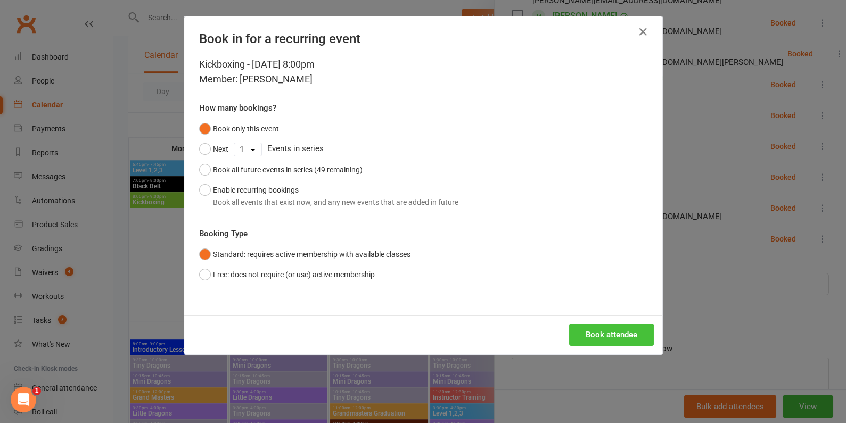
click at [618, 331] on button "Book attendee" at bounding box center [611, 335] width 85 height 22
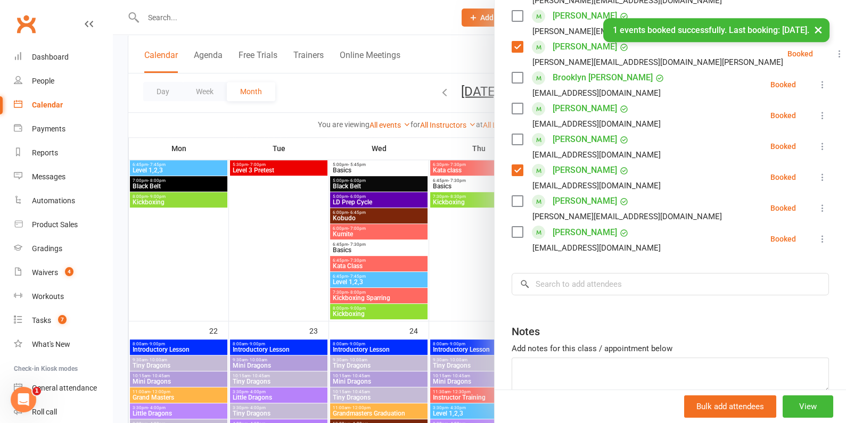
scroll to position [468, 0]
click at [591, 283] on input "search" at bounding box center [670, 284] width 317 height 22
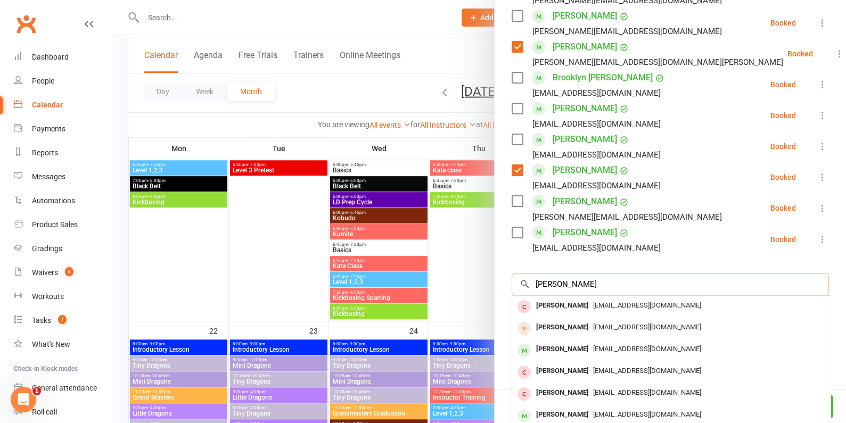
scroll to position [522, 0]
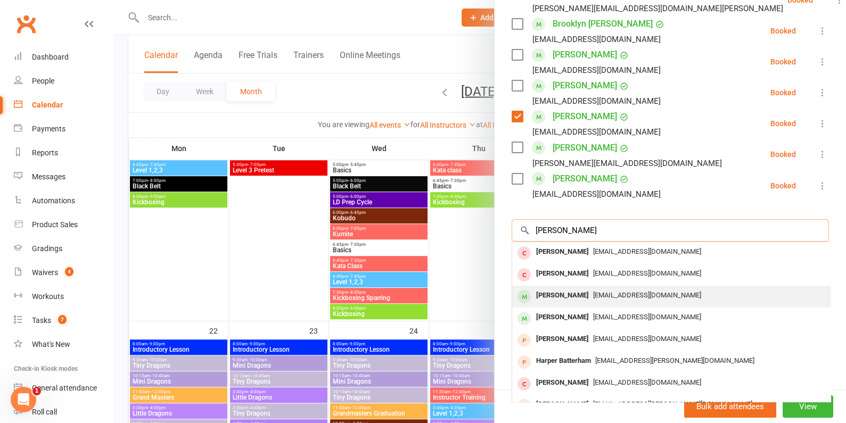
type input "tony batter"
click at [605, 288] on div "batterham.tonyr@gmail.com" at bounding box center [671, 295] width 310 height 15
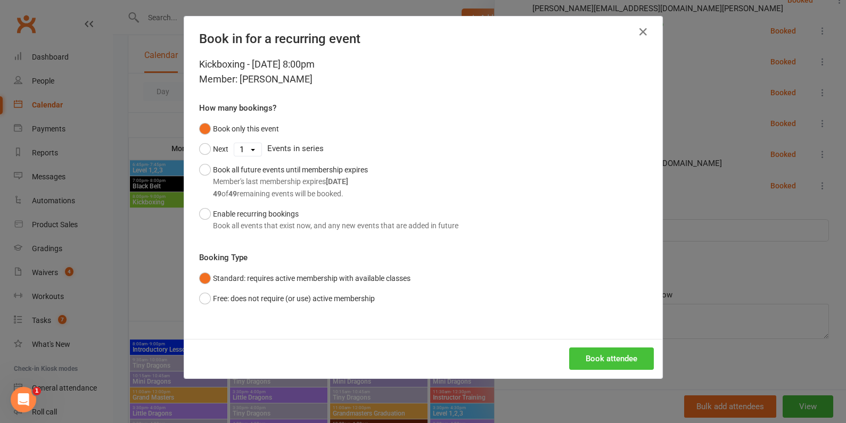
click at [608, 355] on button "Book attendee" at bounding box center [611, 359] width 85 height 22
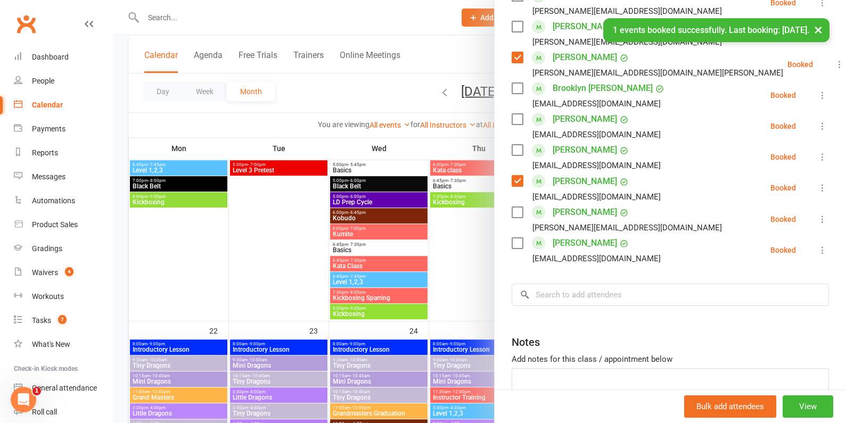
scroll to position [553, 0]
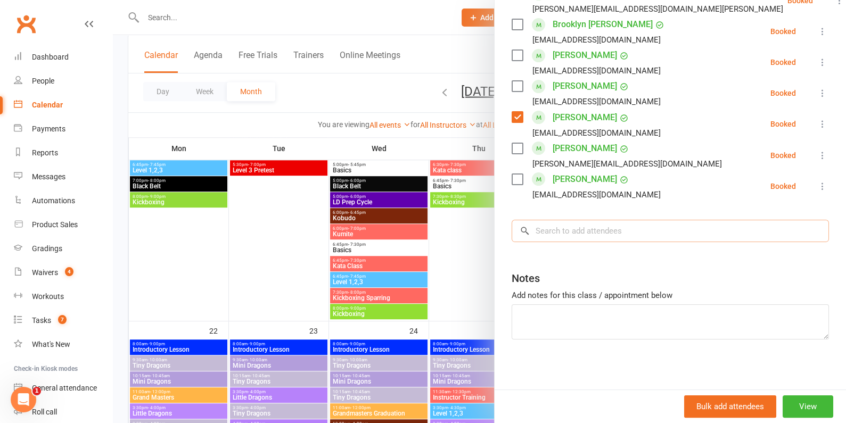
click at [604, 232] on input "search" at bounding box center [670, 231] width 317 height 22
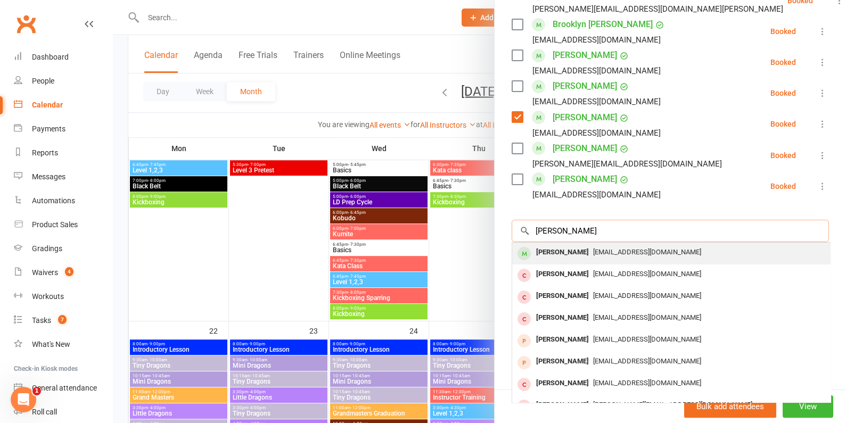
type input "jane andrews"
click at [617, 250] on span "Janeandrews19@gmail.com" at bounding box center [647, 252] width 108 height 8
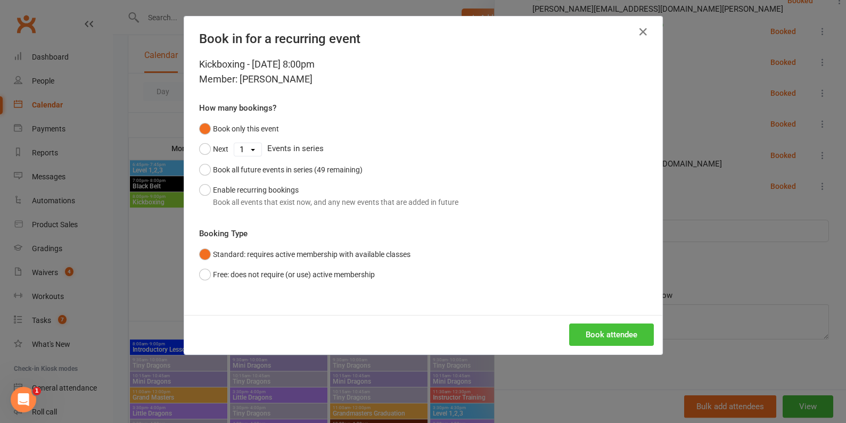
click at [613, 335] on button "Book attendee" at bounding box center [611, 335] width 85 height 22
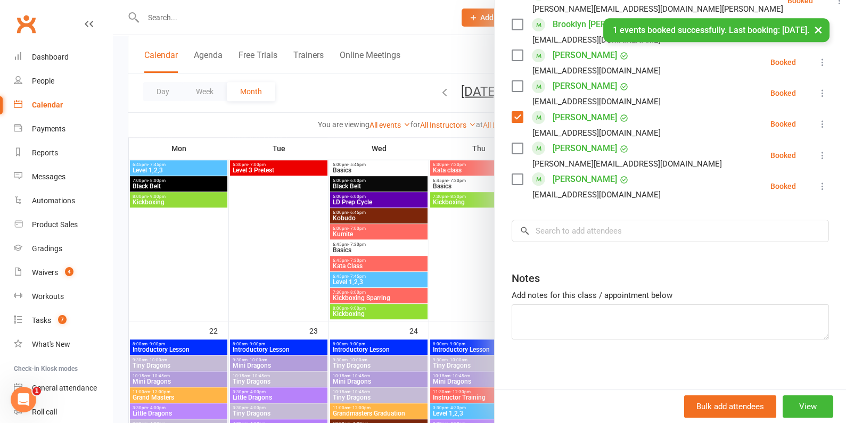
scroll to position [584, 0]
click at [566, 231] on input "search" at bounding box center [670, 230] width 317 height 22
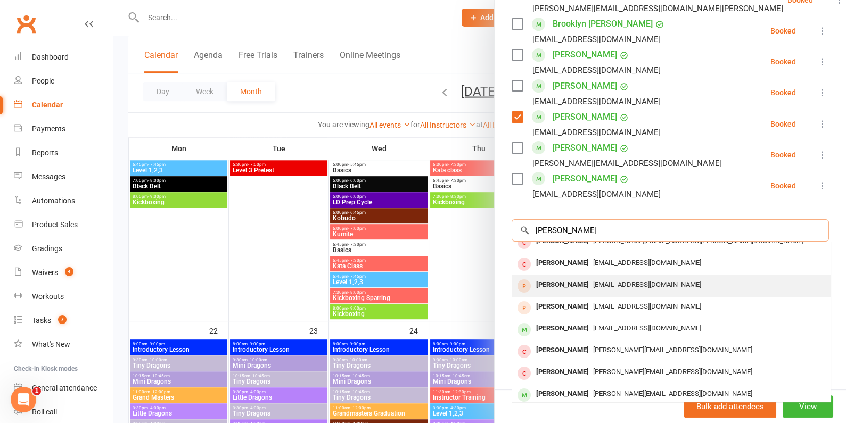
scroll to position [57, 0]
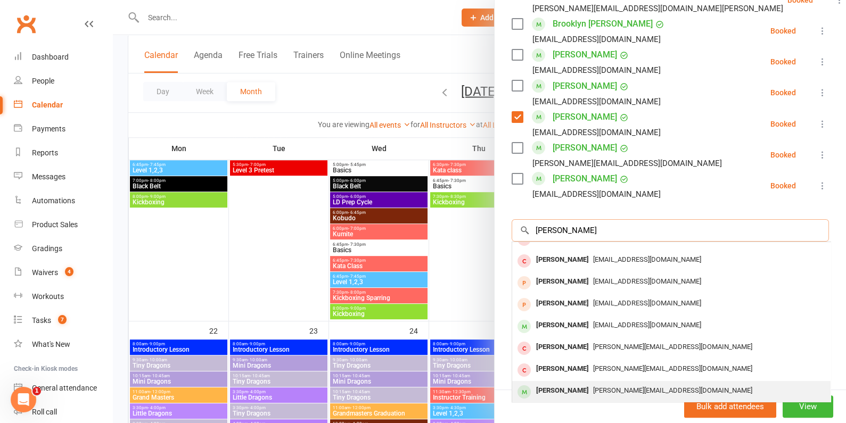
type input "shannon"
click at [572, 392] on div "Shannon Crowden" at bounding box center [562, 390] width 61 height 15
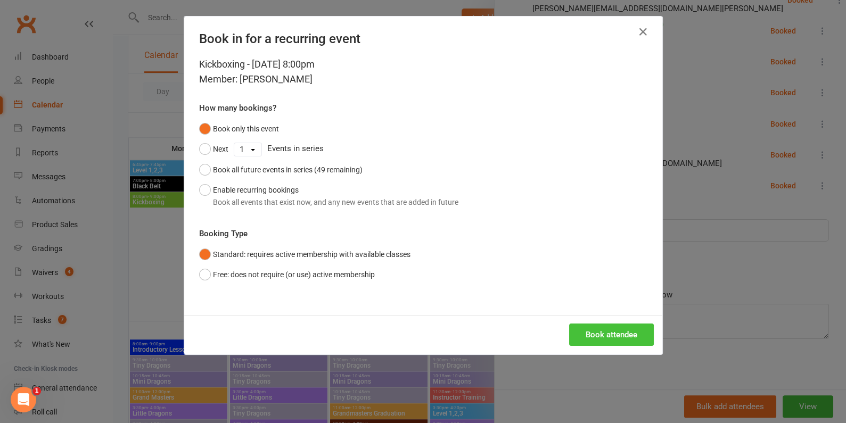
click at [606, 339] on button "Book attendee" at bounding box center [611, 335] width 85 height 22
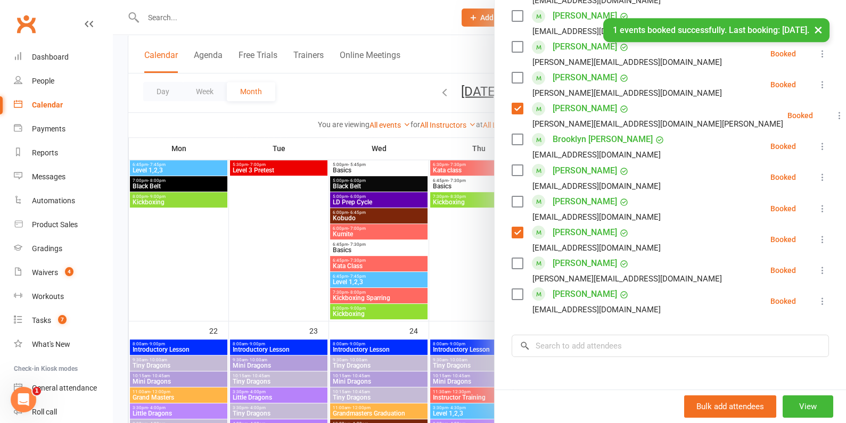
scroll to position [484, 0]
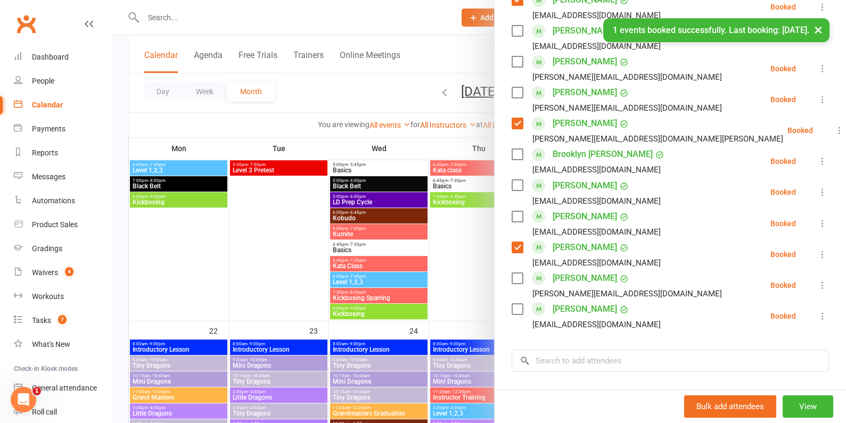
click at [517, 213] on label at bounding box center [517, 216] width 11 height 11
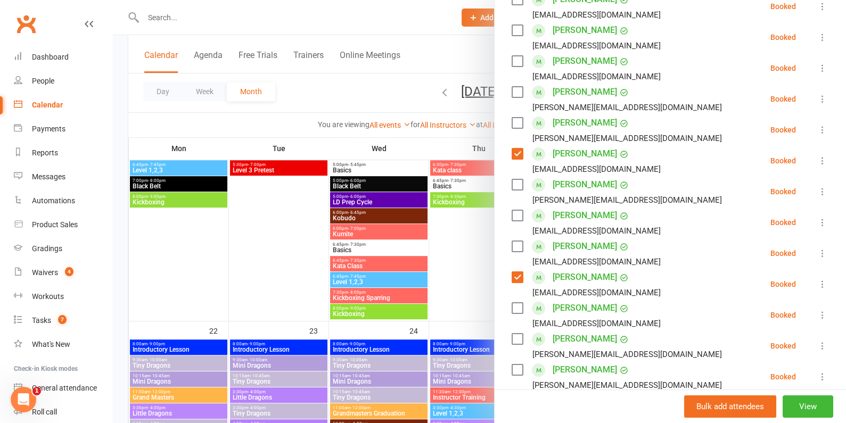
scroll to position [207, 0]
click at [520, 126] on label at bounding box center [517, 123] width 11 height 11
click at [523, 91] on div "Carl Bunce carl_bunce@hotmail.com" at bounding box center [619, 99] width 215 height 31
click at [520, 56] on label at bounding box center [517, 61] width 11 height 11
click at [520, 94] on label at bounding box center [517, 92] width 11 height 11
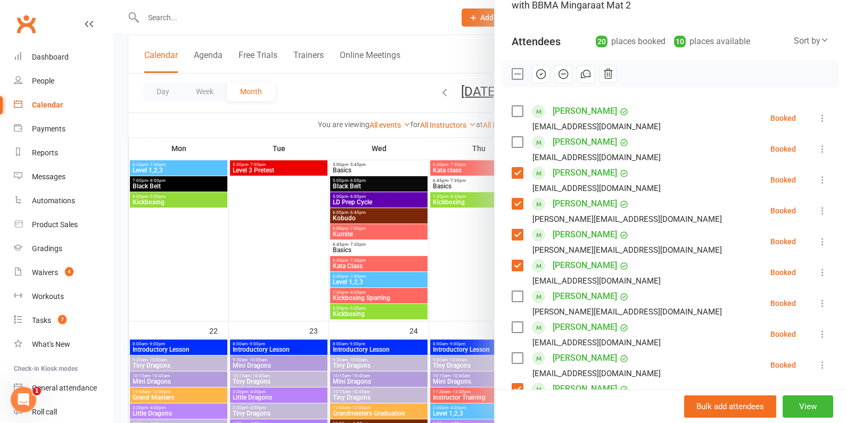
scroll to position [95, 0]
click at [517, 137] on label at bounding box center [517, 142] width 11 height 11
click at [519, 110] on label at bounding box center [517, 111] width 11 height 11
click at [538, 76] on icon "button" at bounding box center [541, 75] width 12 height 12
click at [240, 210] on div at bounding box center [479, 211] width 733 height 423
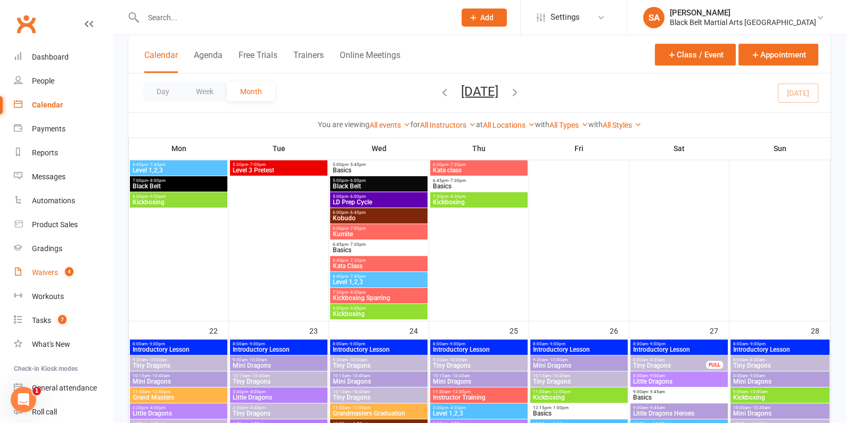
click at [59, 268] on link "Waivers 4" at bounding box center [63, 273] width 98 height 24
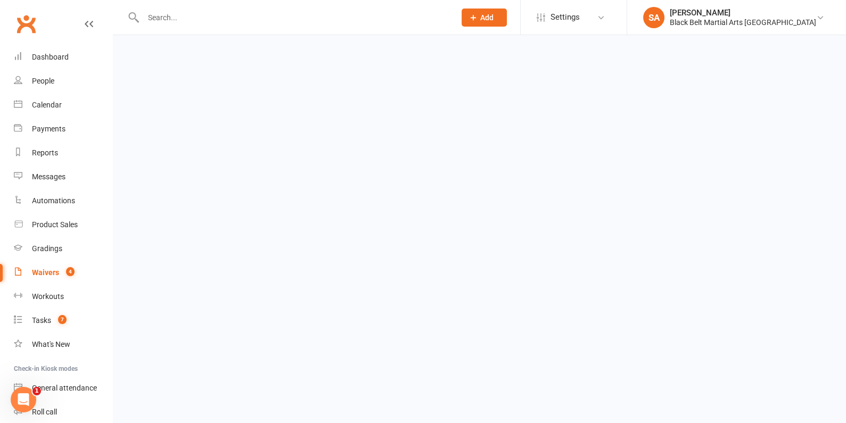
select select "100"
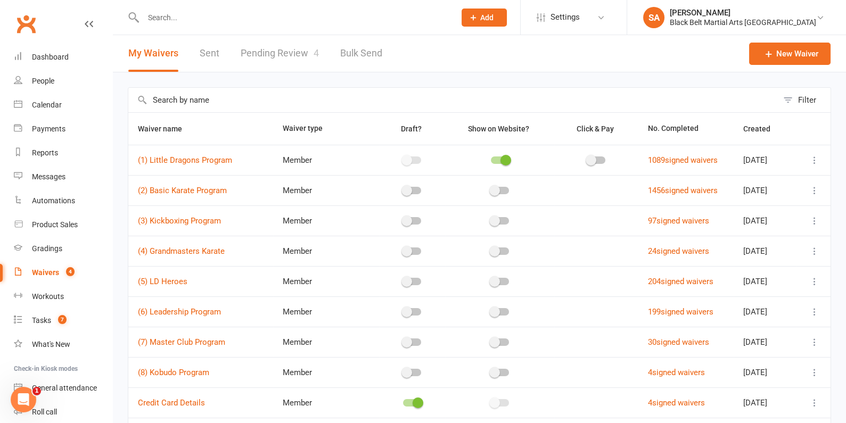
click at [279, 42] on link "Pending Review 4" at bounding box center [280, 53] width 78 height 37
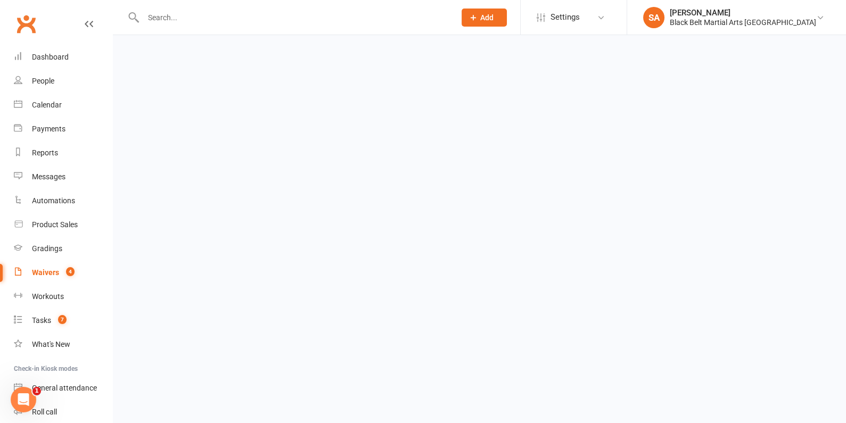
select select "50"
